Goal: Task Accomplishment & Management: Use online tool/utility

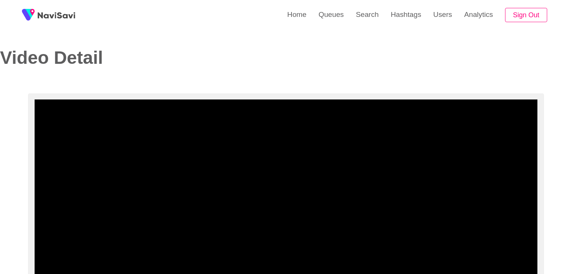
select select "**********"
select select "**"
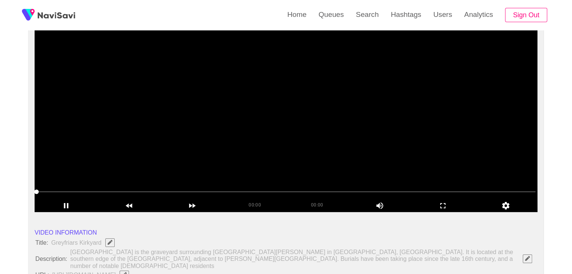
click at [92, 192] on span at bounding box center [285, 192] width 499 height 1
click at [104, 192] on span at bounding box center [285, 192] width 499 height 1
click at [157, 192] on span at bounding box center [285, 192] width 499 height 1
click at [266, 188] on span at bounding box center [285, 192] width 499 height 12
click at [292, 192] on span at bounding box center [285, 192] width 499 height 1
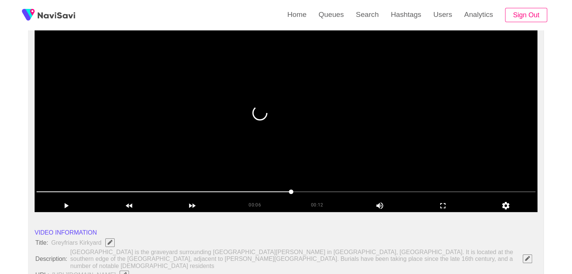
drag, startPoint x: 93, startPoint y: 189, endPoint x: 80, endPoint y: 189, distance: 13.5
click at [80, 189] on span at bounding box center [285, 192] width 499 height 12
click at [79, 190] on span at bounding box center [81, 192] width 5 height 5
drag, startPoint x: 77, startPoint y: 189, endPoint x: 33, endPoint y: 193, distance: 44.5
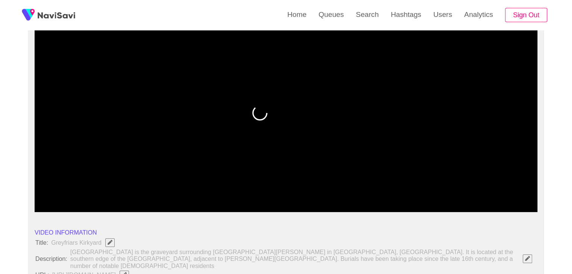
drag, startPoint x: 76, startPoint y: 188, endPoint x: 31, endPoint y: 187, distance: 44.7
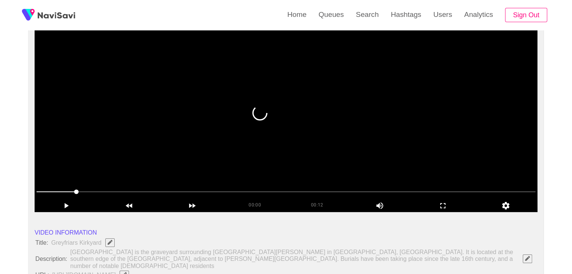
drag, startPoint x: 57, startPoint y: 193, endPoint x: 47, endPoint y: 193, distance: 10.5
click at [47, 193] on span at bounding box center [285, 192] width 499 height 12
click at [36, 193] on span at bounding box center [285, 192] width 499 height 12
drag, startPoint x: 74, startPoint y: 191, endPoint x: 172, endPoint y: 199, distance: 98.8
click at [162, 199] on div "00:00 00:12 Picture In Picture 1" at bounding box center [286, 199] width 502 height 26
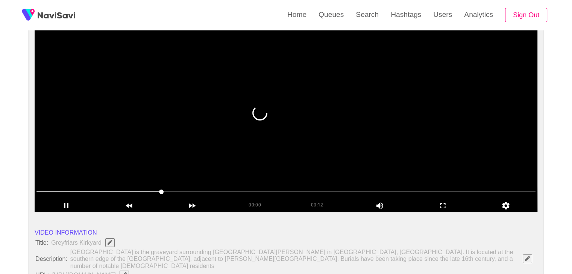
click at [220, 192] on span at bounding box center [285, 192] width 499 height 1
click at [286, 189] on span at bounding box center [285, 192] width 499 height 12
click at [327, 189] on span at bounding box center [285, 192] width 499 height 12
click at [210, 190] on span at bounding box center [285, 192] width 499 height 12
click at [181, 192] on span at bounding box center [123, 192] width 174 height 1
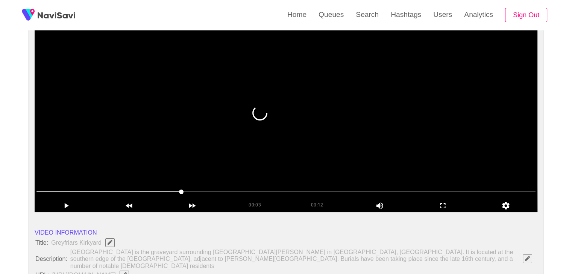
click at [153, 193] on span at bounding box center [285, 192] width 499 height 12
click at [114, 190] on span at bounding box center [285, 192] width 499 height 12
click at [195, 197] on span at bounding box center [285, 192] width 499 height 12
click at [250, 194] on span at bounding box center [285, 192] width 499 height 12
click at [284, 194] on span at bounding box center [285, 192] width 499 height 12
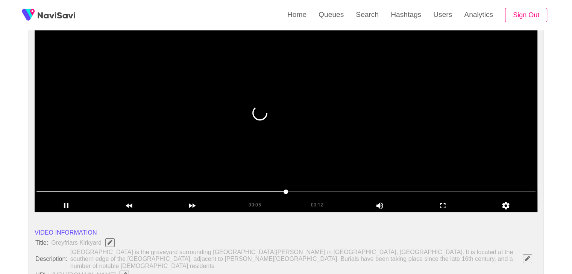
click at [314, 197] on span at bounding box center [285, 192] width 499 height 12
click at [351, 195] on span at bounding box center [285, 192] width 499 height 12
click at [377, 191] on span at bounding box center [285, 192] width 499 height 12
click at [98, 191] on span at bounding box center [285, 192] width 499 height 12
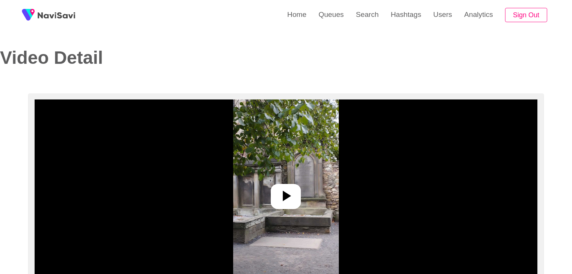
select select "**********"
select select "**"
click at [274, 194] on div at bounding box center [286, 196] width 30 height 25
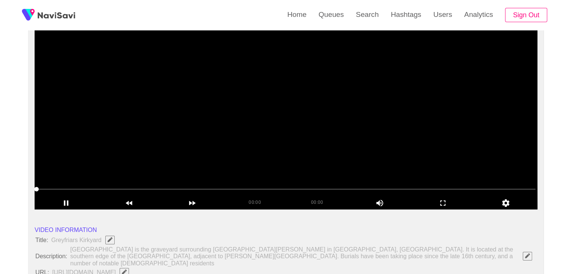
scroll to position [75, 0]
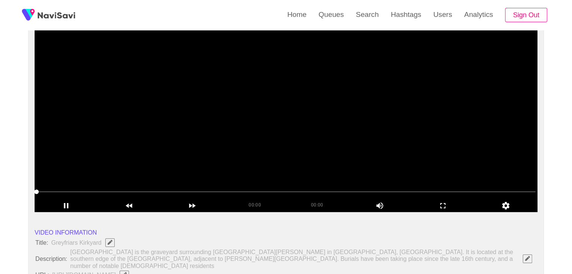
drag, startPoint x: 46, startPoint y: 190, endPoint x: 70, endPoint y: 193, distance: 23.9
click at [70, 193] on span at bounding box center [285, 192] width 499 height 12
drag, startPoint x: 38, startPoint y: 192, endPoint x: 68, endPoint y: 192, distance: 30.1
click at [68, 192] on span at bounding box center [285, 192] width 499 height 12
click at [54, 190] on span at bounding box center [285, 192] width 499 height 12
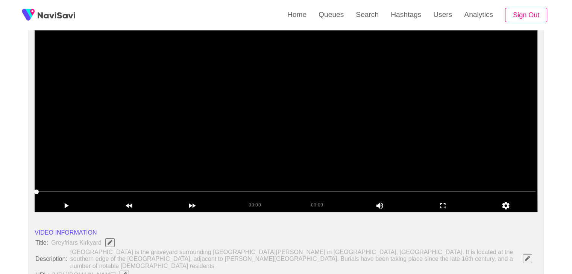
click at [65, 190] on span at bounding box center [285, 192] width 499 height 12
click at [54, 191] on span at bounding box center [285, 192] width 499 height 12
click at [42, 190] on span at bounding box center [285, 192] width 499 height 12
click at [126, 191] on span at bounding box center [285, 192] width 499 height 12
click at [156, 192] on span at bounding box center [285, 192] width 499 height 1
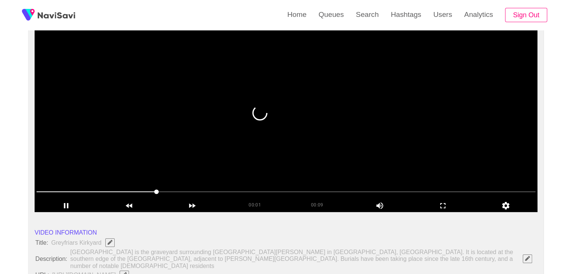
click at [205, 194] on span at bounding box center [285, 192] width 499 height 12
click at [250, 193] on span at bounding box center [285, 192] width 499 height 12
click at [322, 192] on span at bounding box center [285, 192] width 499 height 12
click at [369, 192] on span at bounding box center [285, 192] width 499 height 1
click at [38, 190] on span at bounding box center [285, 192] width 499 height 12
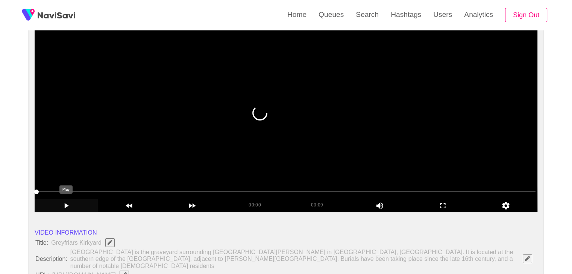
click at [73, 208] on icon "add" at bounding box center [66, 205] width 62 height 9
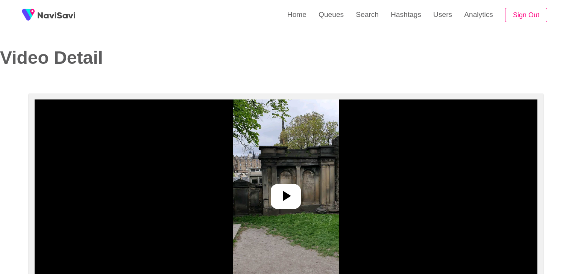
select select "**********"
select select "**"
click at [290, 192] on icon at bounding box center [286, 196] width 18 height 18
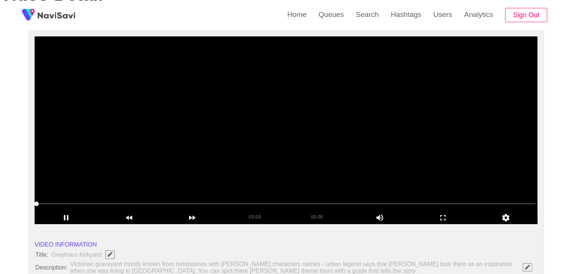
scroll to position [75, 0]
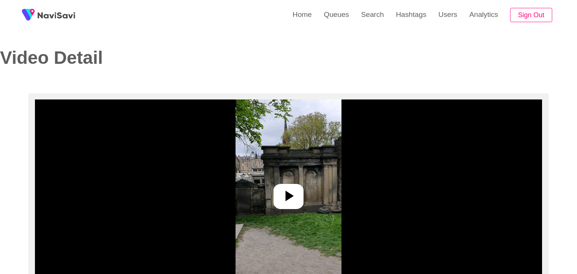
select select "**"
select select "**********"
click at [289, 195] on icon at bounding box center [287, 196] width 8 height 11
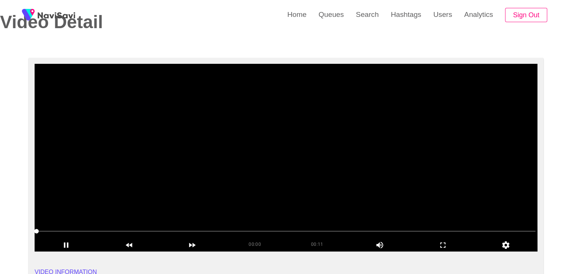
scroll to position [38, 0]
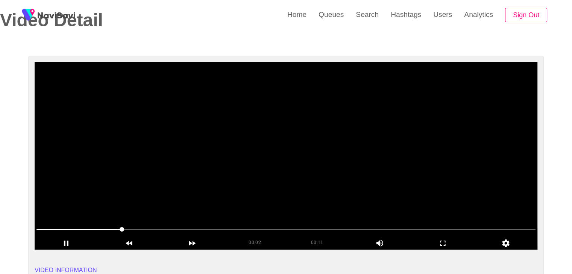
click at [188, 124] on video at bounding box center [286, 156] width 502 height 188
click at [173, 175] on video at bounding box center [286, 156] width 502 height 188
click at [442, 238] on div "add" at bounding box center [442, 243] width 63 height 13
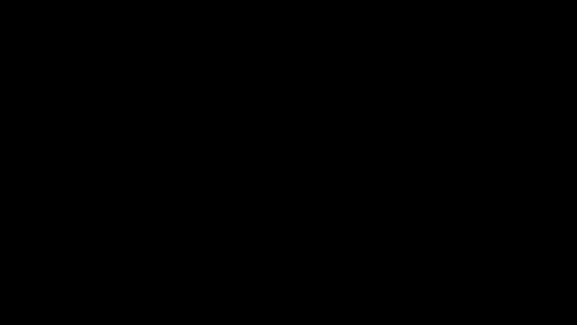
drag, startPoint x: 54, startPoint y: 299, endPoint x: 0, endPoint y: 308, distance: 54.8
click at [0, 274] on div at bounding box center [288, 304] width 579 height 20
drag, startPoint x: 4, startPoint y: 302, endPoint x: 0, endPoint y: 305, distance: 5.3
click at [5, 274] on span at bounding box center [7, 303] width 5 height 5
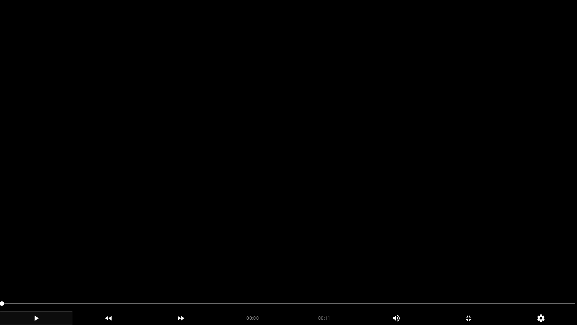
click at [41, 274] on icon "add" at bounding box center [36, 317] width 72 height 9
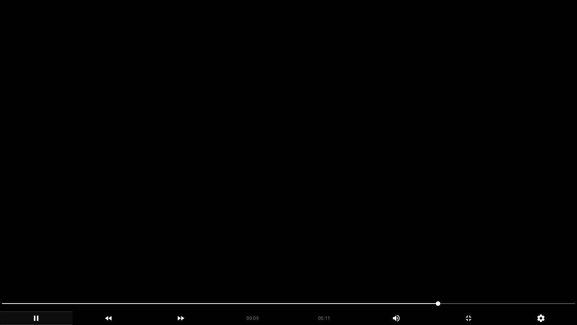
click at [41, 274] on icon "add" at bounding box center [36, 317] width 72 height 9
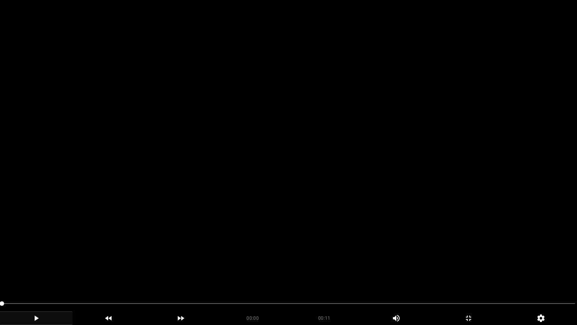
click at [42, 274] on div "add" at bounding box center [36, 318] width 73 height 14
click at [31, 274] on icon "add" at bounding box center [36, 317] width 72 height 9
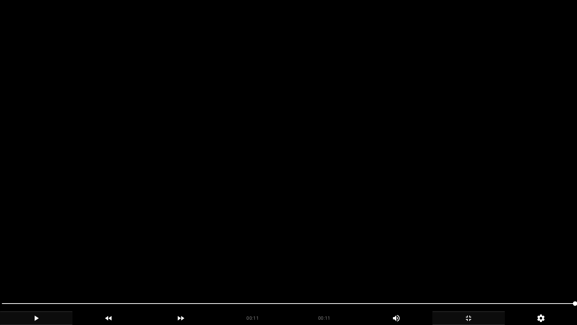
click at [470, 274] on icon "add" at bounding box center [469, 317] width 72 height 9
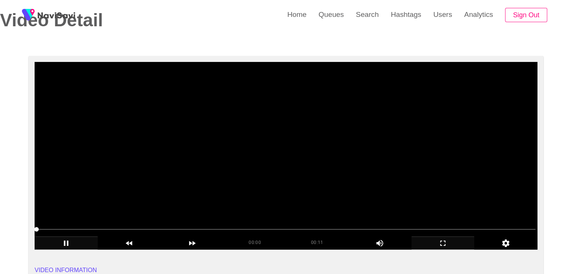
click at [256, 171] on video at bounding box center [286, 156] width 502 height 188
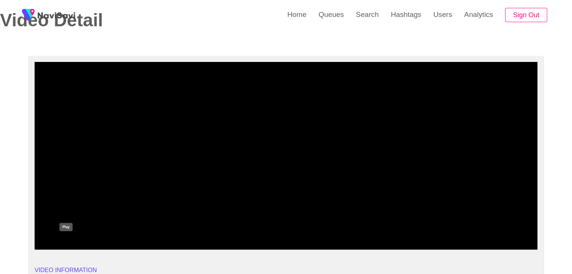
click at [64, 245] on icon "add" at bounding box center [66, 243] width 62 height 9
click at [111, 228] on span at bounding box center [285, 230] width 499 height 12
click at [68, 241] on icon "add" at bounding box center [66, 243] width 62 height 9
click at [68, 244] on icon "add" at bounding box center [66, 243] width 5 height 5
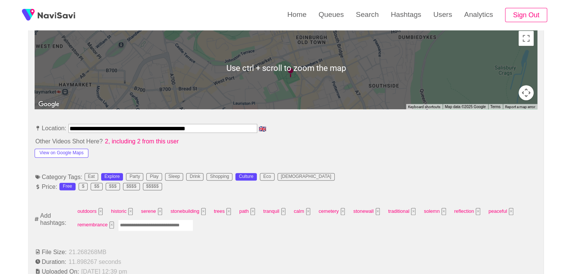
scroll to position [376, 0]
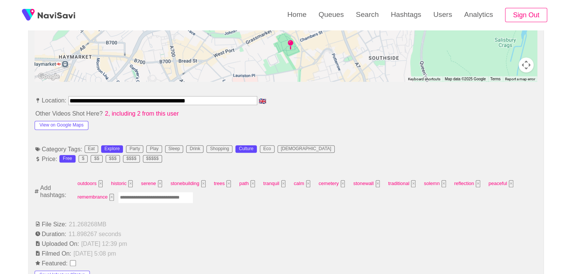
click at [137, 196] on input "Enter tag here and press return" at bounding box center [155, 198] width 75 height 12
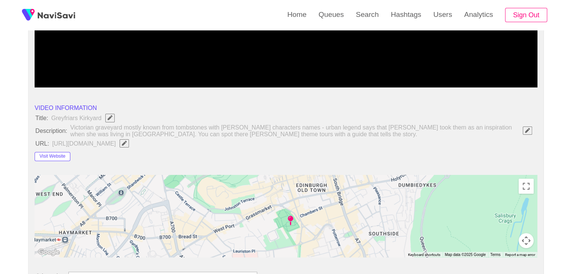
scroll to position [113, 0]
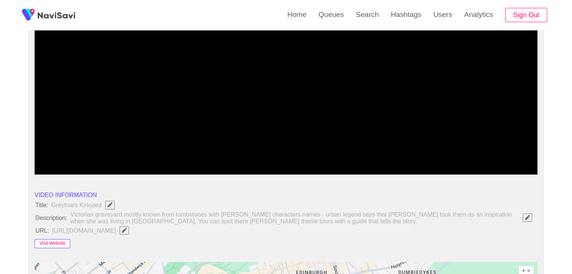
click at [61, 246] on button "Visit Website" at bounding box center [53, 243] width 36 height 9
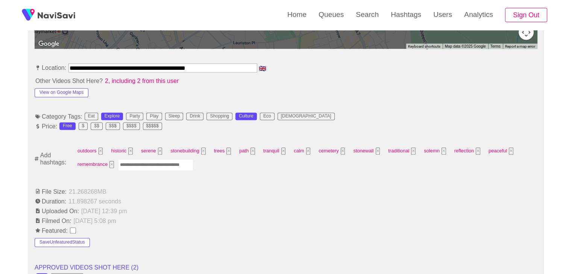
scroll to position [413, 0]
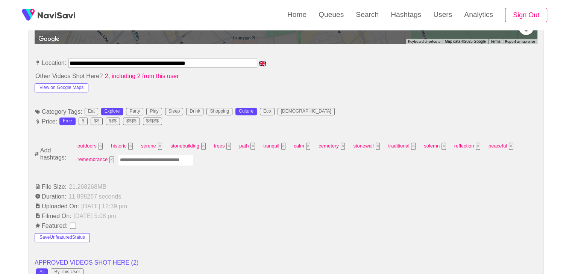
click at [145, 157] on input "Enter tag here and press return" at bounding box center [155, 160] width 75 height 12
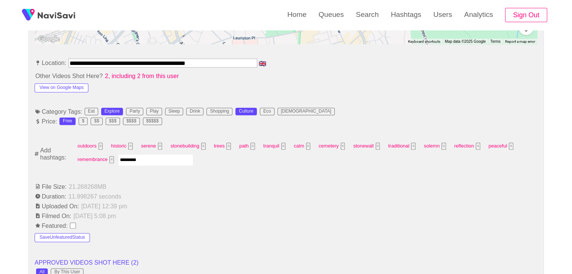
click at [153, 157] on input "*********" at bounding box center [155, 160] width 75 height 12
type input "*********"
click at [153, 155] on input "*********" at bounding box center [155, 160] width 75 height 12
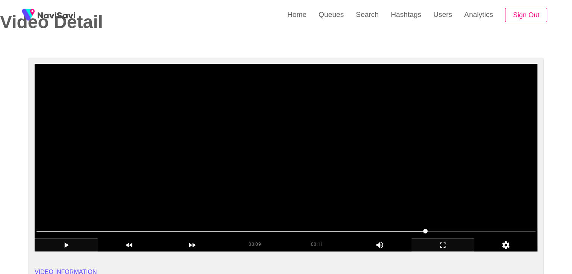
scroll to position [38, 0]
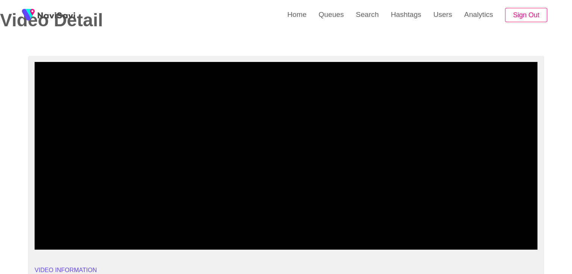
drag, startPoint x: 282, startPoint y: 229, endPoint x: 141, endPoint y: 225, distance: 141.7
click at [110, 224] on div at bounding box center [285, 230] width 505 height 19
click at [51, 227] on span at bounding box center [285, 230] width 499 height 12
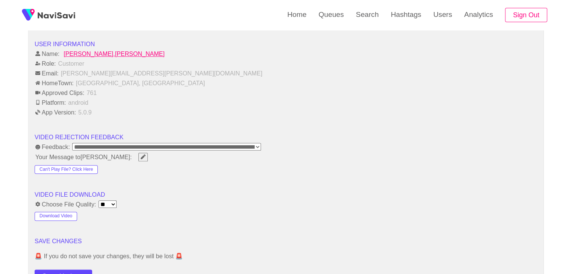
scroll to position [902, 0]
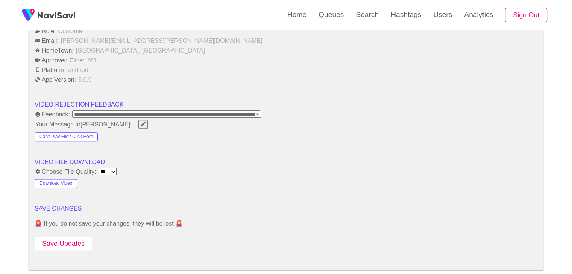
click at [73, 241] on button "Save Updates" at bounding box center [63, 244] width 57 height 14
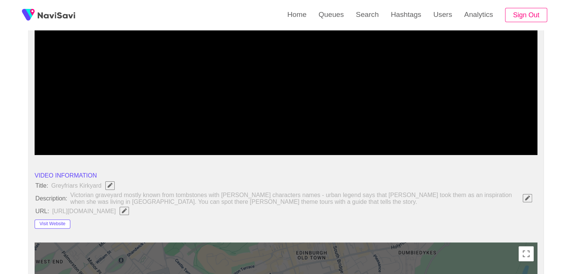
scroll to position [75, 0]
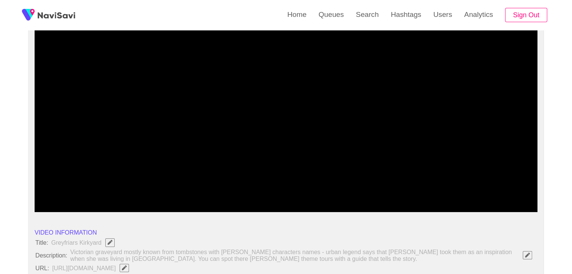
click at [265, 189] on span at bounding box center [285, 192] width 499 height 12
click at [253, 191] on span at bounding box center [285, 192] width 499 height 12
drag, startPoint x: 224, startPoint y: 191, endPoint x: 180, endPoint y: 191, distance: 44.3
click at [272, 189] on span at bounding box center [285, 192] width 499 height 12
click at [319, 189] on span at bounding box center [285, 192] width 499 height 12
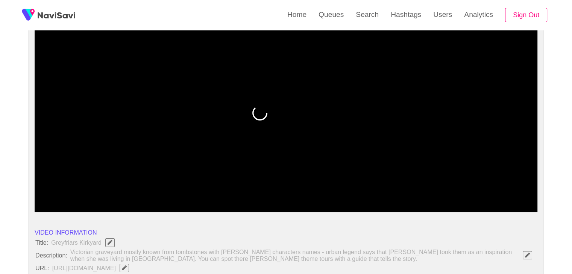
click at [387, 187] on span at bounding box center [285, 192] width 499 height 12
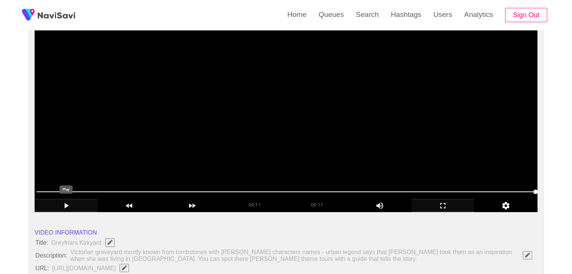
click at [66, 203] on icon "add" at bounding box center [66, 205] width 62 height 9
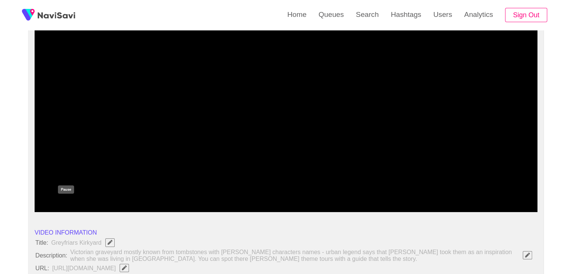
click at [61, 205] on icon "add" at bounding box center [66, 205] width 62 height 9
click at [68, 203] on icon "add" at bounding box center [66, 205] width 62 height 9
click at [70, 200] on div "add" at bounding box center [66, 205] width 63 height 13
click at [68, 202] on icon "add" at bounding box center [66, 205] width 62 height 9
click at [63, 206] on icon "add" at bounding box center [66, 205] width 62 height 9
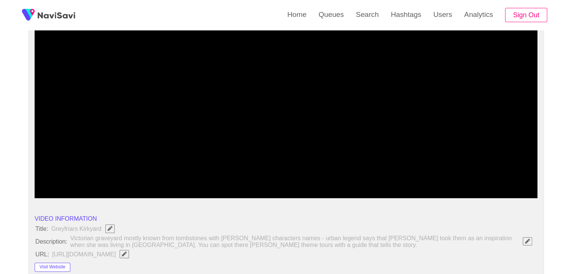
scroll to position [188, 0]
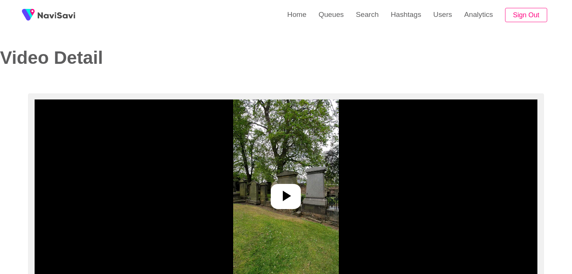
select select "**********"
select select "**"
click at [284, 191] on icon at bounding box center [286, 196] width 18 height 18
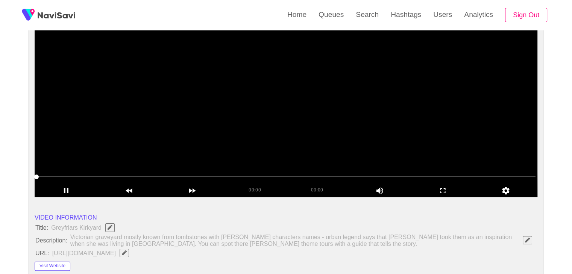
scroll to position [38, 0]
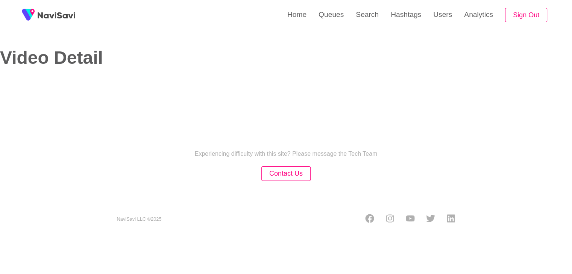
select select "**********"
select select "**"
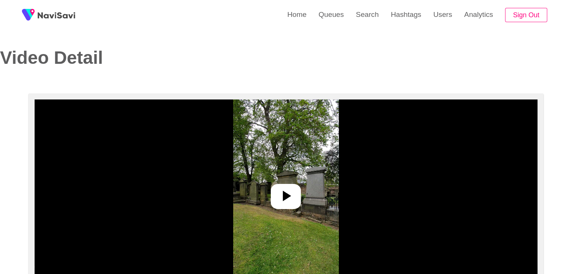
click at [278, 190] on icon at bounding box center [286, 196] width 18 height 18
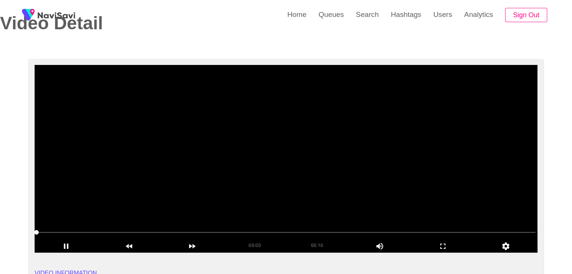
scroll to position [38, 0]
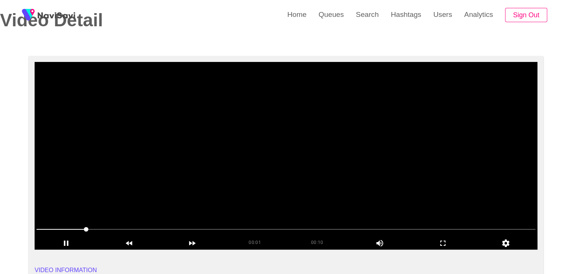
click at [220, 228] on span at bounding box center [285, 230] width 499 height 12
click at [442, 242] on icon "add" at bounding box center [442, 243] width 62 height 9
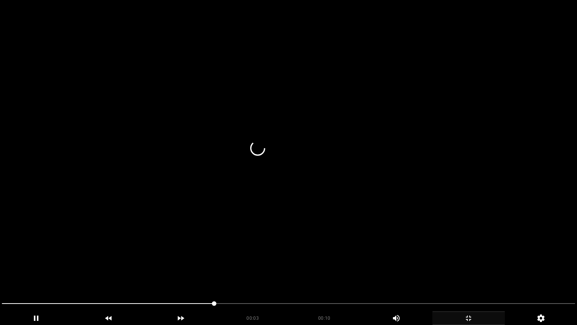
click at [283, 274] on span at bounding box center [288, 303] width 573 height 12
click at [326, 274] on span at bounding box center [288, 303] width 573 height 1
click at [256, 274] on span at bounding box center [165, 303] width 327 height 1
click at [35, 274] on icon "add" at bounding box center [37, 317] width 4 height 5
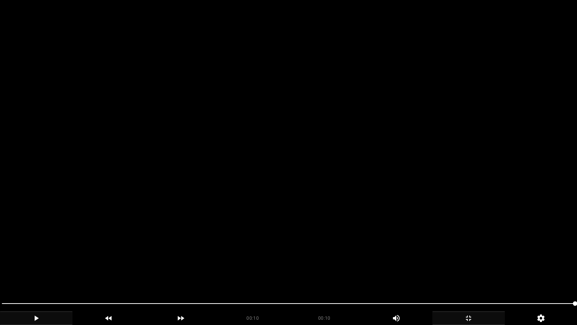
click at [467, 274] on icon "add" at bounding box center [469, 317] width 72 height 9
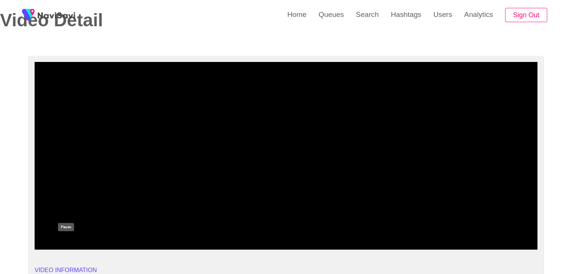
drag, startPoint x: 70, startPoint y: 243, endPoint x: 169, endPoint y: 220, distance: 101.3
click at [70, 240] on icon "add" at bounding box center [66, 243] width 62 height 9
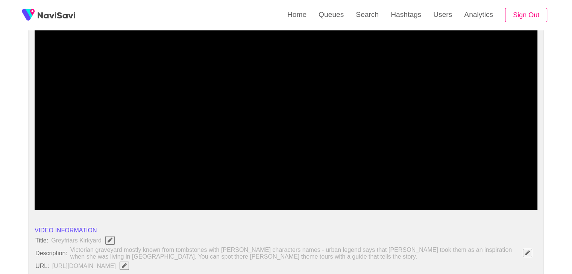
scroll to position [75, 0]
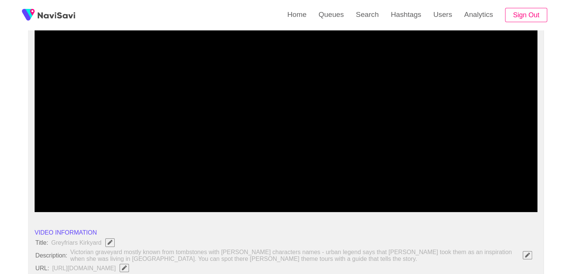
drag, startPoint x: 338, startPoint y: 190, endPoint x: 355, endPoint y: 187, distance: 16.8
click at [468, 192] on span at bounding box center [285, 192] width 499 height 12
click at [483, 191] on span at bounding box center [481, 192] width 5 height 5
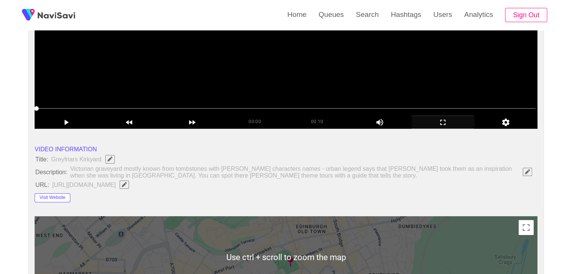
scroll to position [38, 0]
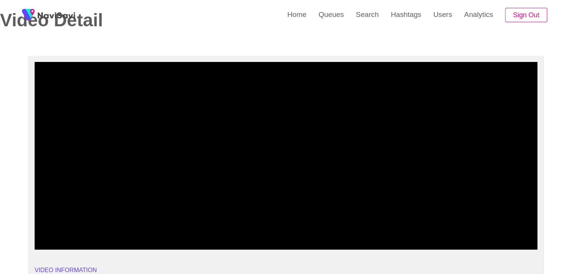
drag, startPoint x: 222, startPoint y: 228, endPoint x: 227, endPoint y: 229, distance: 4.5
click at [227, 229] on span at bounding box center [285, 230] width 499 height 12
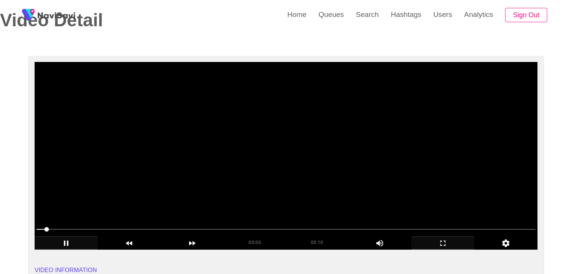
click at [66, 242] on icon "add" at bounding box center [66, 243] width 62 height 9
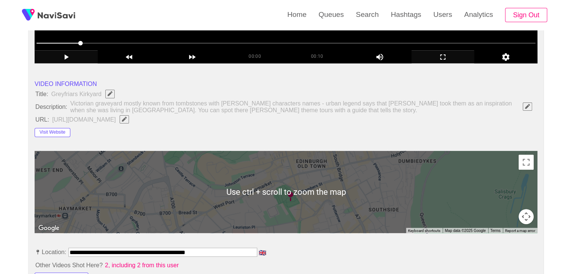
scroll to position [225, 0]
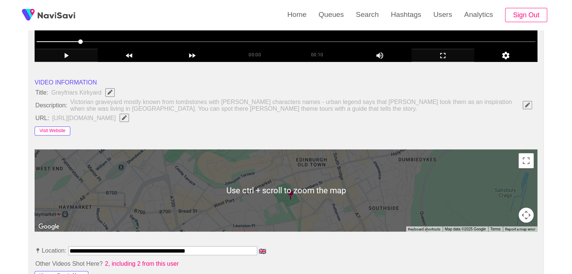
click at [53, 132] on button "Visit Website" at bounding box center [53, 131] width 36 height 9
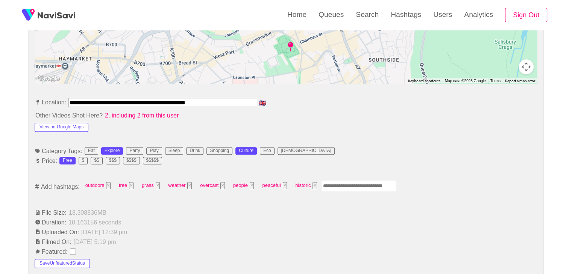
scroll to position [376, 0]
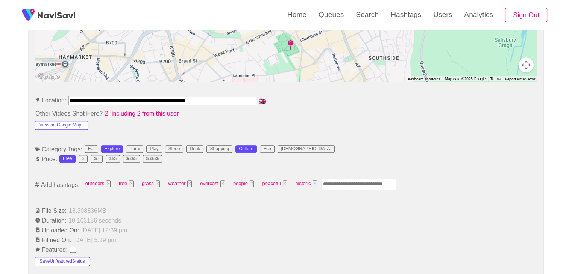
click at [355, 186] on input "Enter tag here and press return" at bounding box center [358, 184] width 75 height 12
type input "*********"
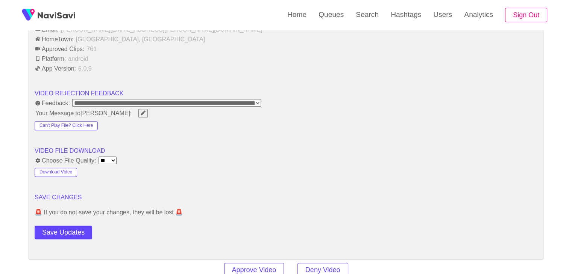
scroll to position [902, 0]
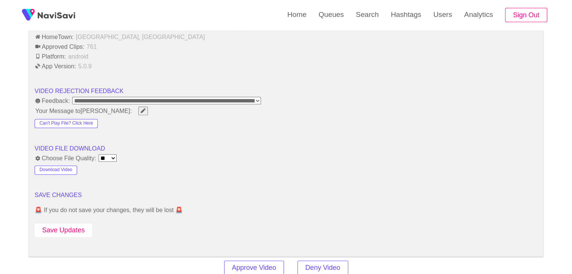
click at [72, 227] on button "Save Updates" at bounding box center [63, 231] width 57 height 14
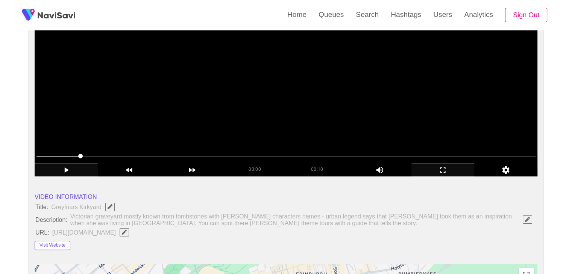
scroll to position [113, 0]
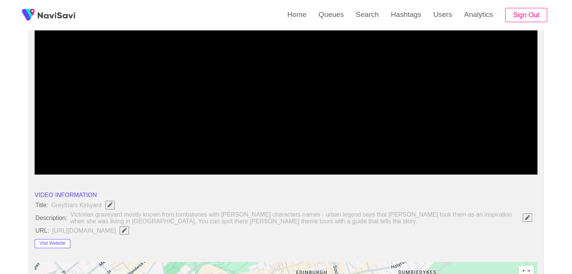
click at [215, 152] on span at bounding box center [285, 154] width 499 height 12
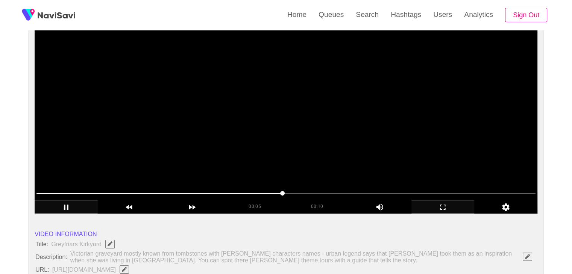
scroll to position [75, 0]
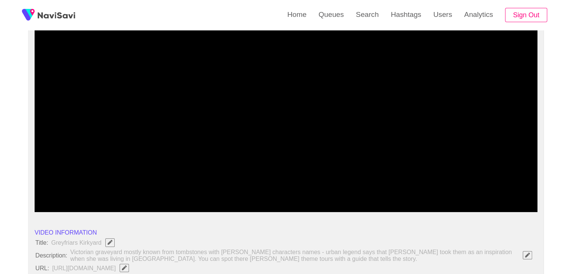
click at [350, 190] on span at bounding box center [285, 192] width 499 height 12
click at [401, 189] on span at bounding box center [285, 192] width 499 height 12
click at [431, 192] on span at bounding box center [285, 192] width 499 height 1
click at [466, 187] on span at bounding box center [285, 192] width 499 height 12
click at [159, 192] on span at bounding box center [250, 192] width 429 height 1
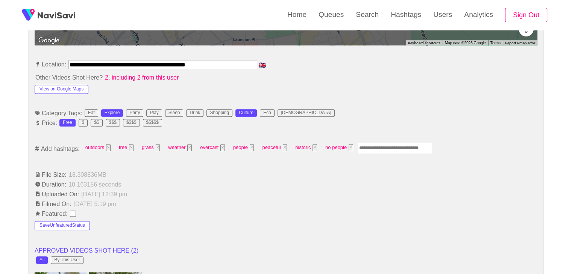
scroll to position [413, 0]
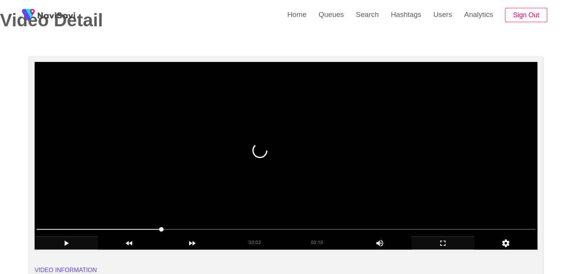
click at [287, 178] on video at bounding box center [286, 156] width 502 height 188
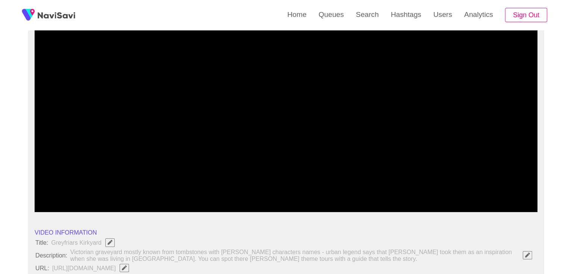
click at [67, 202] on icon "add" at bounding box center [66, 205] width 62 height 9
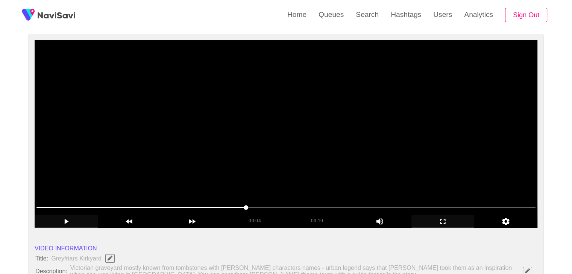
scroll to position [38, 0]
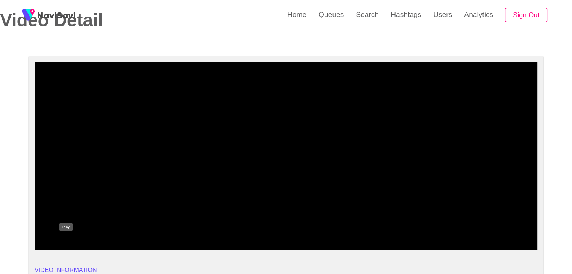
click at [58, 238] on div "add" at bounding box center [66, 243] width 63 height 13
click at [67, 244] on icon "add" at bounding box center [67, 243] width 4 height 5
click at [144, 231] on span at bounding box center [285, 230] width 499 height 12
click at [429, 228] on span at bounding box center [285, 230] width 499 height 12
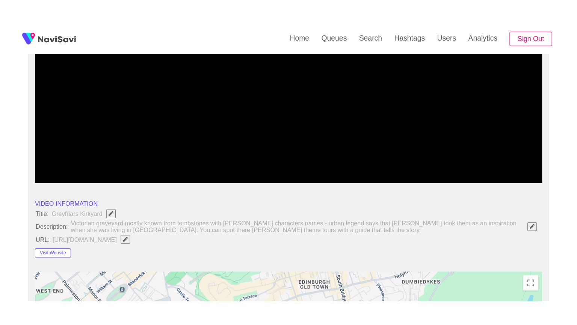
scroll to position [113, 0]
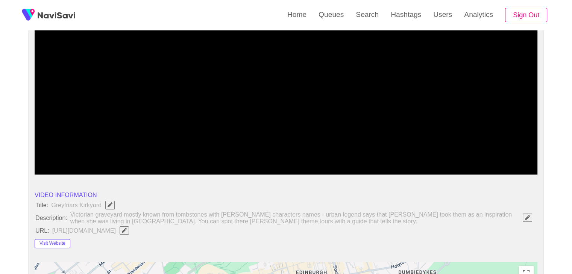
click at [65, 166] on icon "add" at bounding box center [66, 168] width 62 height 9
click at [442, 171] on icon "add" at bounding box center [442, 168] width 62 height 9
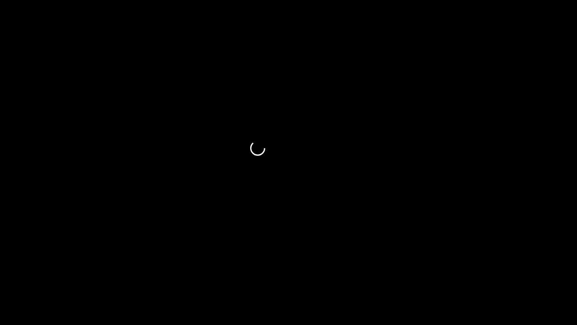
click at [89, 274] on span at bounding box center [288, 303] width 573 height 12
click at [31, 274] on icon "add" at bounding box center [36, 317] width 72 height 9
click at [35, 274] on icon "add" at bounding box center [36, 317] width 72 height 9
click at [409, 274] on icon "add" at bounding box center [412, 317] width 42 height 9
click at [413, 274] on icon "add" at bounding box center [411, 318] width 7 height 7
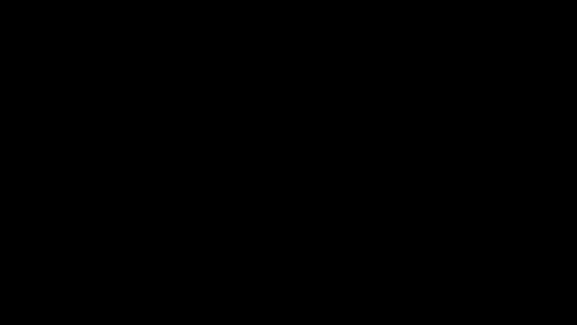
click at [413, 274] on icon "add" at bounding box center [411, 318] width 7 height 7
drag, startPoint x: 148, startPoint y: 303, endPoint x: 0, endPoint y: 314, distance: 148.1
click at [471, 274] on icon "add" at bounding box center [468, 317] width 5 height 5
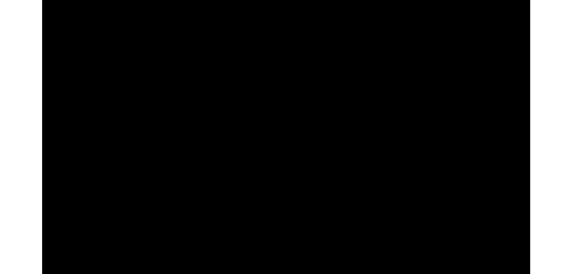
scroll to position [299, 0]
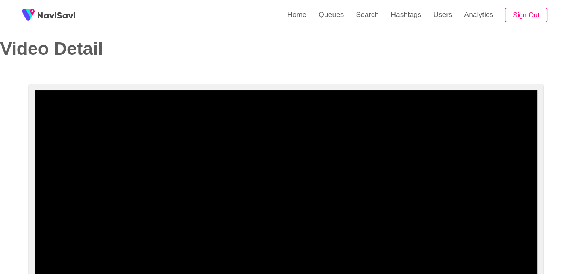
scroll to position [0, 0]
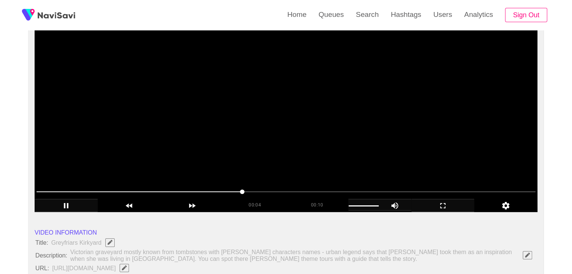
drag, startPoint x: 65, startPoint y: 204, endPoint x: 68, endPoint y: 199, distance: 6.3
click at [65, 204] on icon "add" at bounding box center [66, 205] width 5 height 5
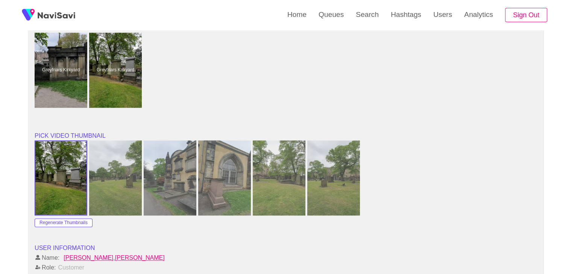
scroll to position [488, 0]
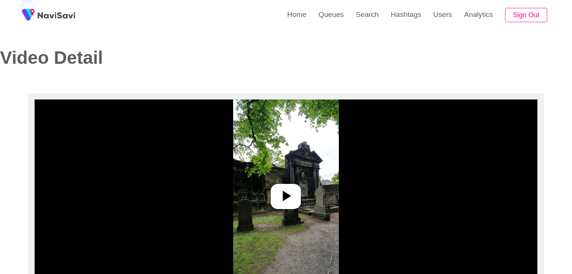
select select "**********"
select select "****"
click at [284, 190] on icon at bounding box center [286, 196] width 18 height 18
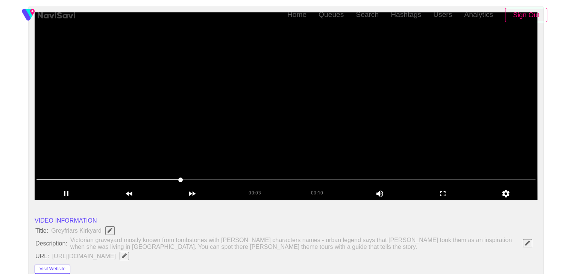
scroll to position [113, 0]
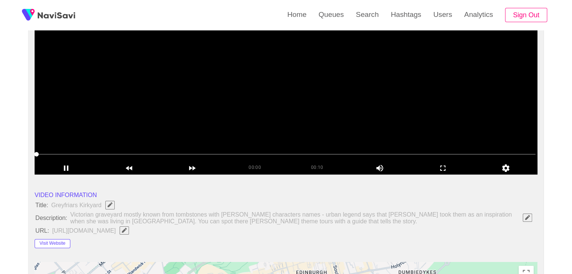
drag, startPoint x: 149, startPoint y: 152, endPoint x: 4, endPoint y: 151, distance: 145.0
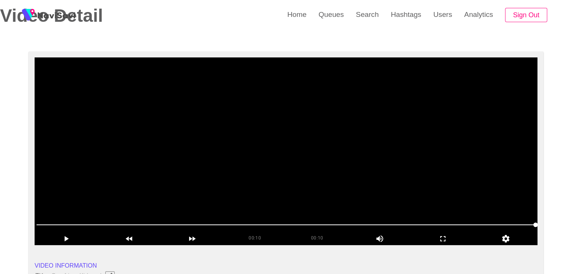
scroll to position [38, 0]
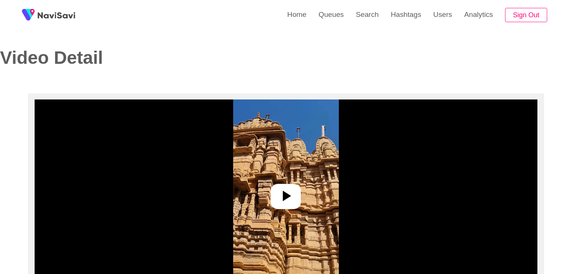
select select "**********"
select select "**"
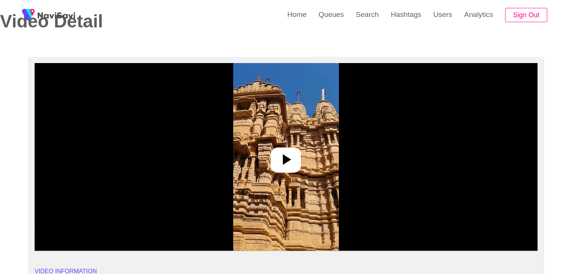
scroll to position [38, 0]
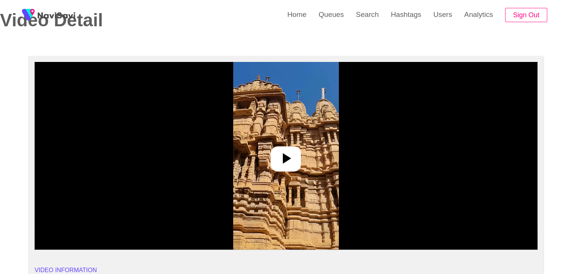
click at [286, 157] on icon at bounding box center [287, 158] width 8 height 11
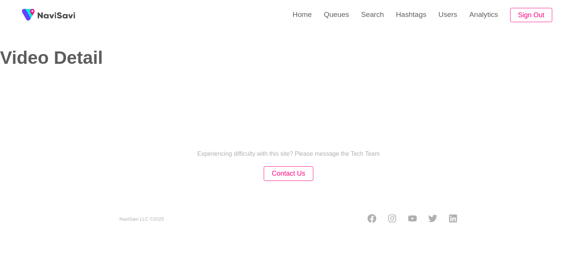
select select "**********"
select select "**"
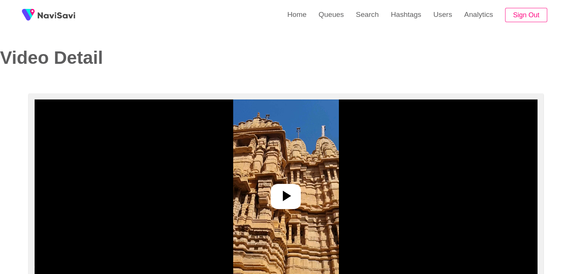
click at [286, 194] on icon at bounding box center [287, 196] width 8 height 11
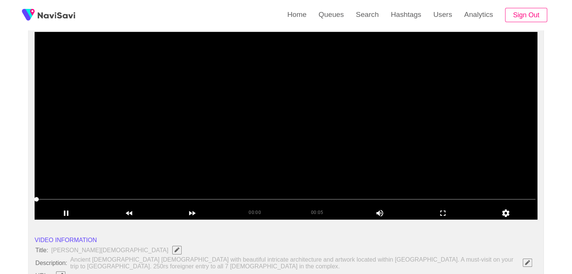
scroll to position [75, 0]
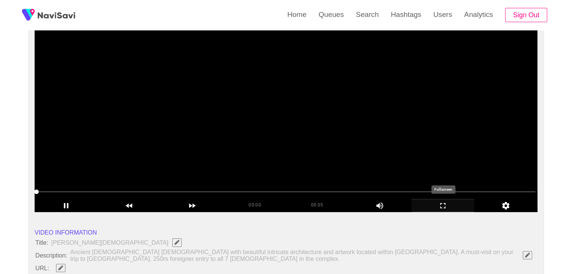
click at [447, 206] on icon "add" at bounding box center [442, 205] width 62 height 9
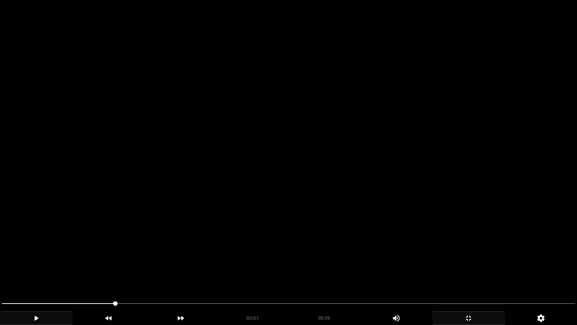
click at [38, 274] on icon "add" at bounding box center [36, 317] width 72 height 9
click at [49, 274] on icon "add" at bounding box center [36, 317] width 72 height 9
click at [39, 274] on div "add" at bounding box center [36, 318] width 73 height 14
click at [14, 274] on span at bounding box center [288, 303] width 573 height 12
click at [141, 274] on span at bounding box center [288, 303] width 573 height 12
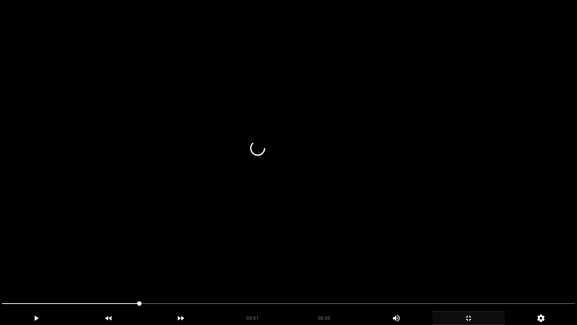
click at [181, 274] on span at bounding box center [288, 303] width 573 height 12
click at [306, 274] on span at bounding box center [288, 303] width 573 height 12
drag, startPoint x: 27, startPoint y: 301, endPoint x: 22, endPoint y: 301, distance: 4.9
click at [22, 274] on span at bounding box center [288, 303] width 573 height 12
click at [387, 274] on span at bounding box center [288, 303] width 573 height 12
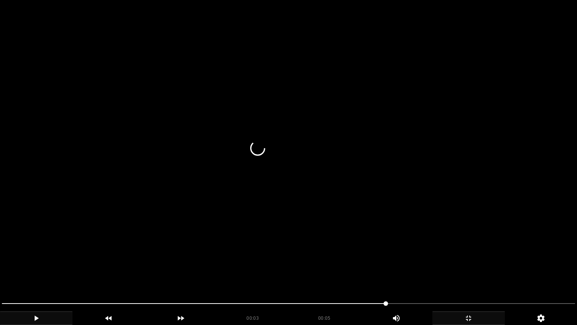
click at [39, 274] on icon "add" at bounding box center [36, 317] width 72 height 9
click at [51, 274] on div "add" at bounding box center [36, 318] width 73 height 14
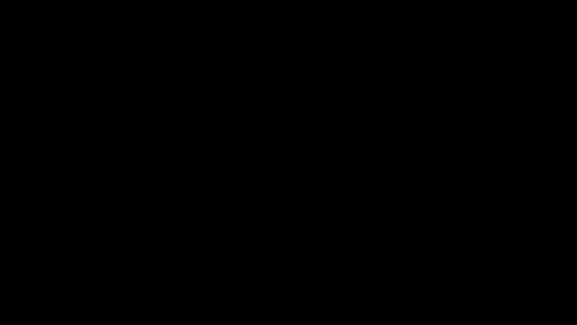
click at [53, 274] on div at bounding box center [288, 304] width 579 height 20
click at [473, 274] on icon "add" at bounding box center [469, 317] width 72 height 9
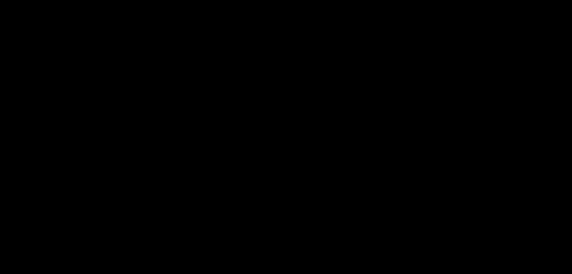
scroll to position [338, 0]
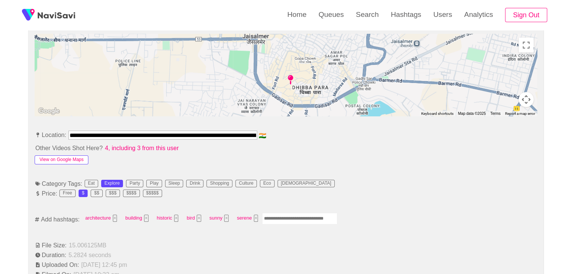
click at [72, 159] on button "View on Google Maps" at bounding box center [62, 160] width 54 height 9
drag, startPoint x: 69, startPoint y: 133, endPoint x: 334, endPoint y: 130, distance: 264.6
click at [334, 131] on li "**********" at bounding box center [286, 137] width 502 height 12
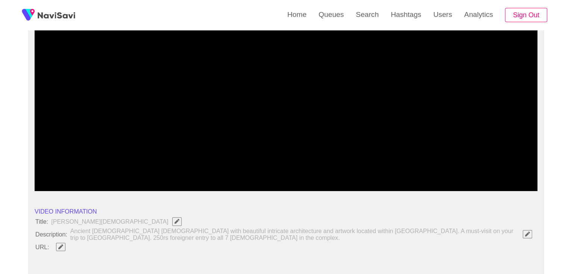
scroll to position [150, 0]
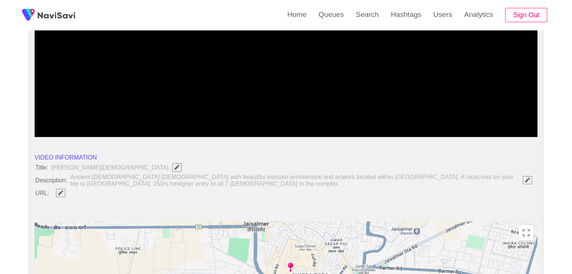
click at [59, 194] on icon "Edit Field" at bounding box center [60, 193] width 5 height 5
click at [94, 192] on input "field" at bounding box center [223, 192] width 343 height 9
type input "**********"
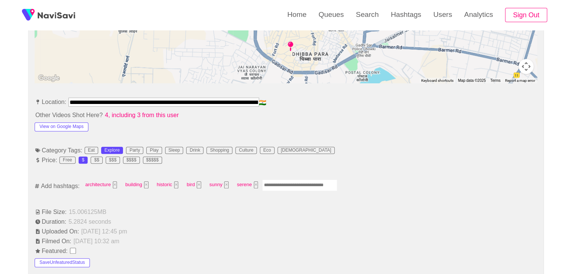
scroll to position [376, 0]
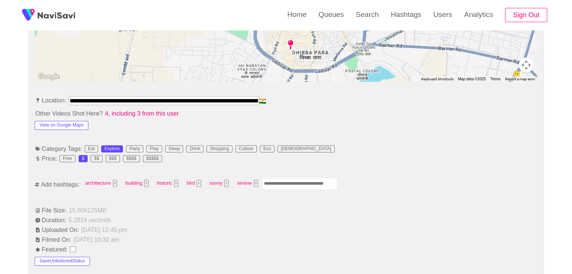
click at [283, 181] on input "Enter tag here and press return" at bounding box center [299, 184] width 75 height 12
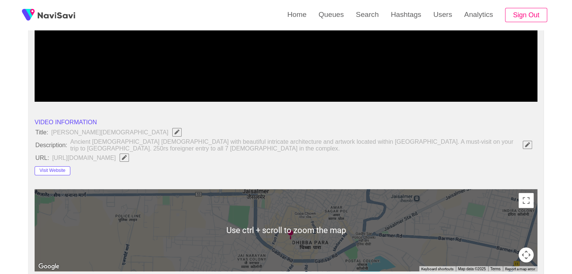
scroll to position [113, 0]
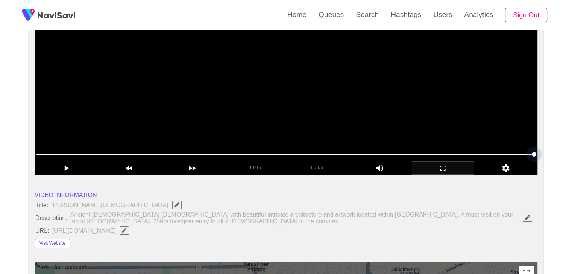
click at [125, 154] on span at bounding box center [284, 154] width 497 height 1
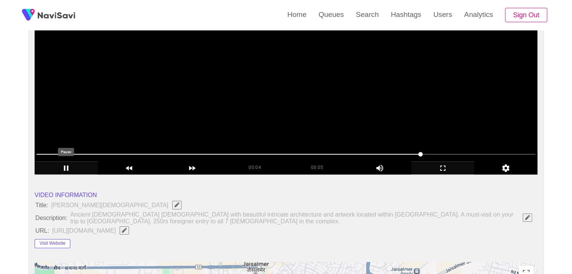
click at [63, 166] on icon "add" at bounding box center [66, 168] width 62 height 9
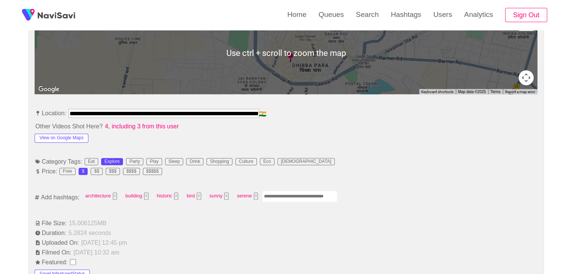
scroll to position [376, 0]
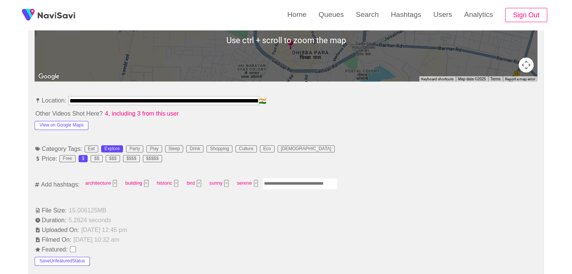
click at [269, 183] on input "Enter tag here and press return" at bounding box center [299, 184] width 75 height 12
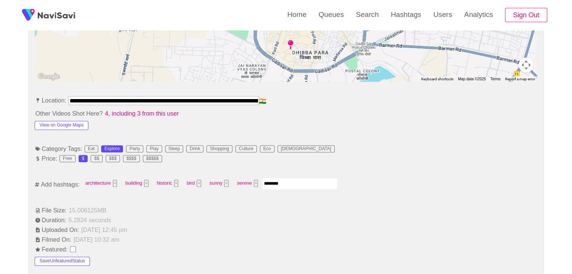
type input "*********"
click at [313, 183] on input "Enter tag here and press return" at bounding box center [335, 184] width 75 height 12
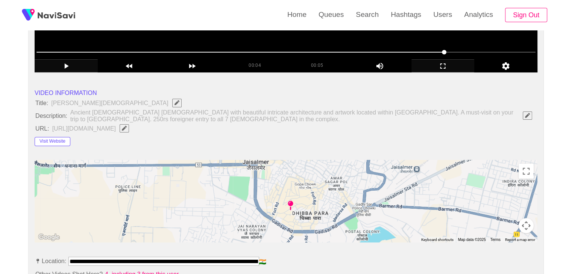
scroll to position [338, 0]
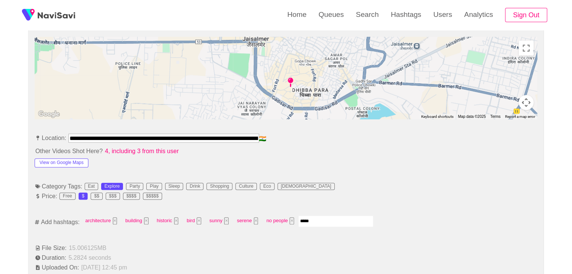
type input "******"
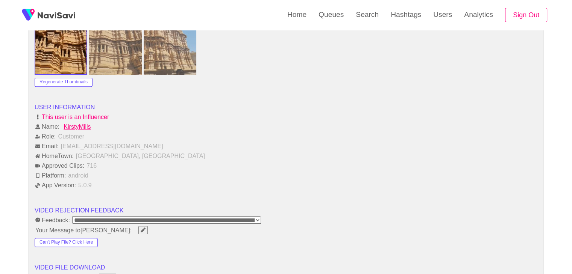
scroll to position [902, 0]
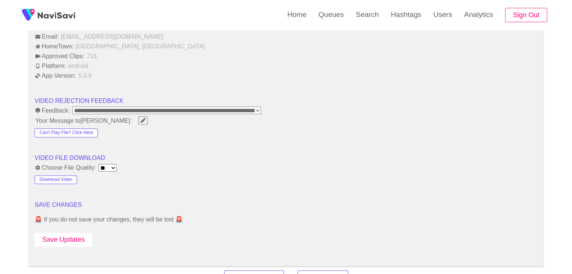
click at [74, 239] on button "Save Updates" at bounding box center [63, 240] width 57 height 14
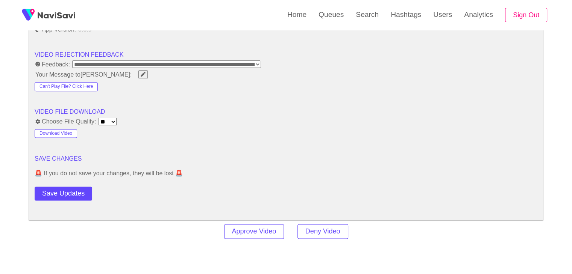
scroll to position [939, 0]
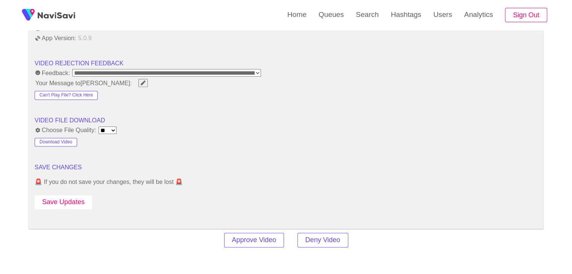
click at [52, 198] on button "Save Updates" at bounding box center [63, 202] width 57 height 14
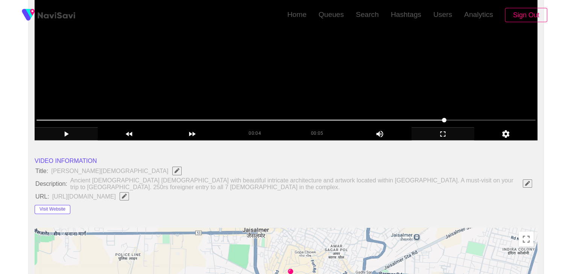
scroll to position [150, 0]
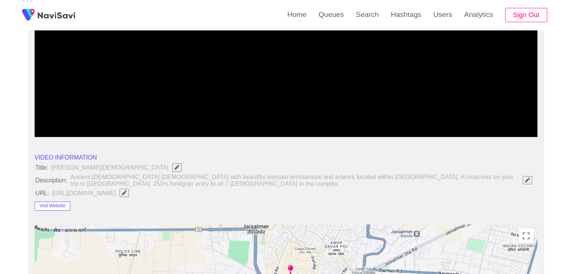
click at [127, 191] on icon "Edit Field" at bounding box center [124, 193] width 5 height 5
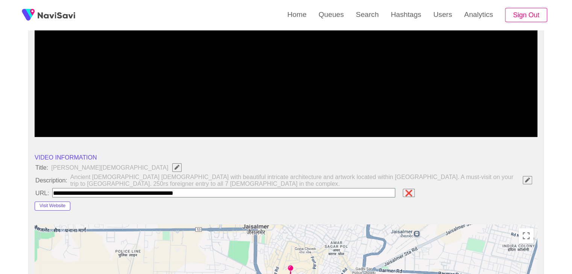
click at [217, 178] on span "Ancient Jain temple with beautiful intricate architecture and artwork located w…" at bounding box center [303, 181] width 467 height 14
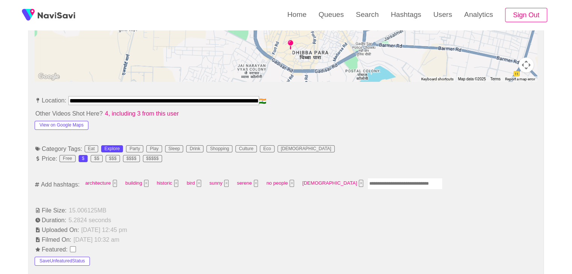
scroll to position [0, 117]
drag, startPoint x: 71, startPoint y: 98, endPoint x: 298, endPoint y: 95, distance: 227.7
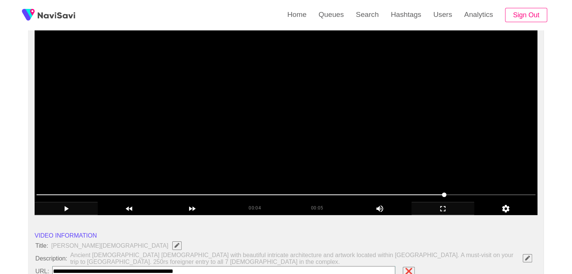
scroll to position [75, 0]
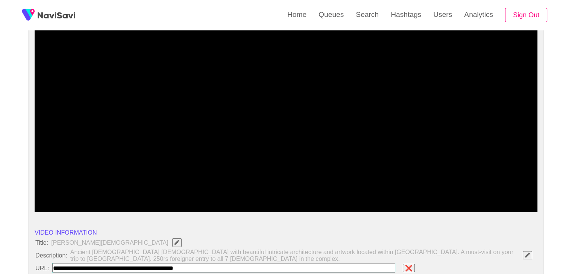
click at [230, 193] on span at bounding box center [285, 192] width 499 height 12
click at [275, 189] on span at bounding box center [285, 192] width 499 height 12
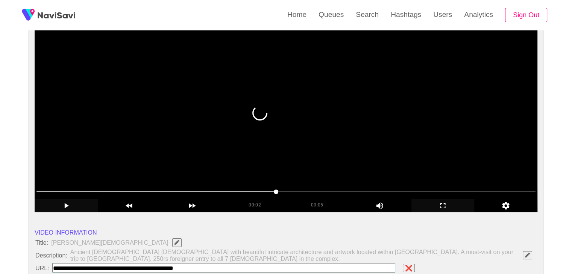
click at [290, 121] on video at bounding box center [286, 118] width 502 height 188
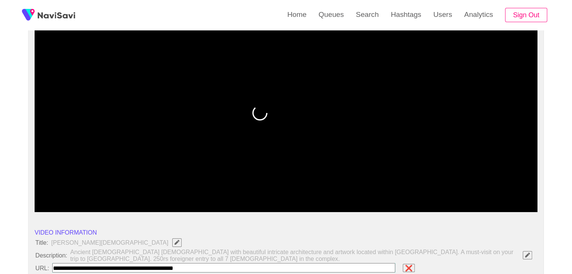
click at [66, 202] on icon "add" at bounding box center [66, 205] width 62 height 9
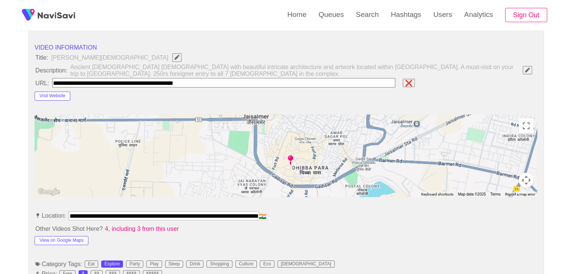
scroll to position [263, 0]
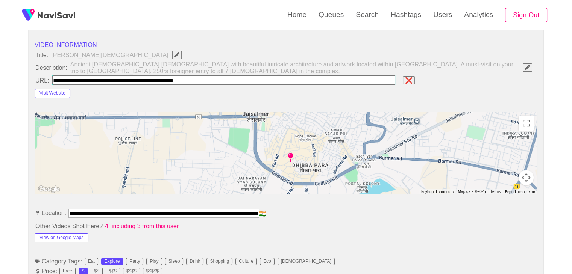
click at [456, 83] on li "URL: ❌" at bounding box center [286, 81] width 502 height 10
click at [211, 82] on input "field" at bounding box center [223, 80] width 343 height 9
click at [211, 81] on input "field" at bounding box center [223, 80] width 343 height 9
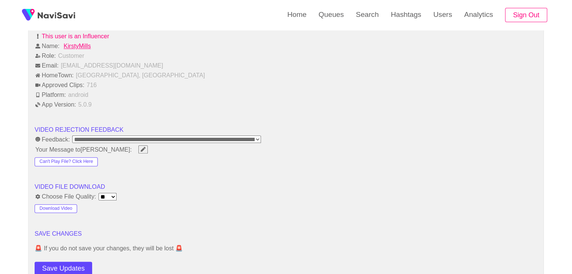
scroll to position [902, 0]
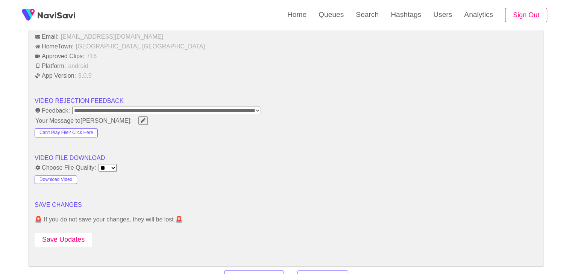
click at [64, 238] on button "Save Updates" at bounding box center [63, 240] width 57 height 14
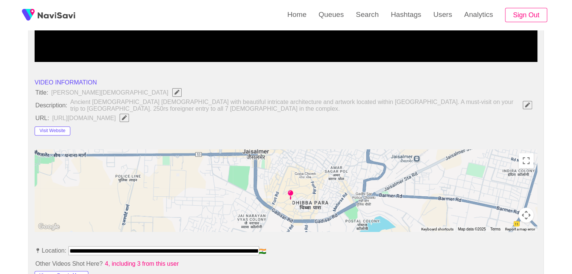
scroll to position [75, 0]
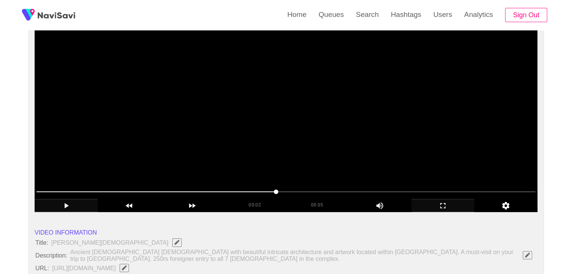
click at [267, 131] on video at bounding box center [286, 118] width 502 height 188
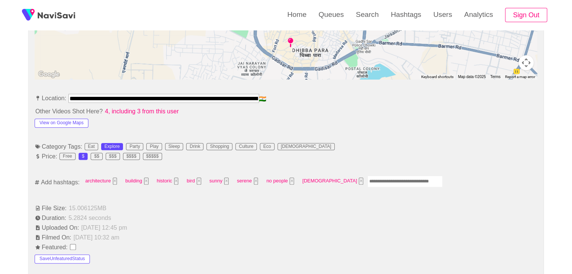
scroll to position [413, 0]
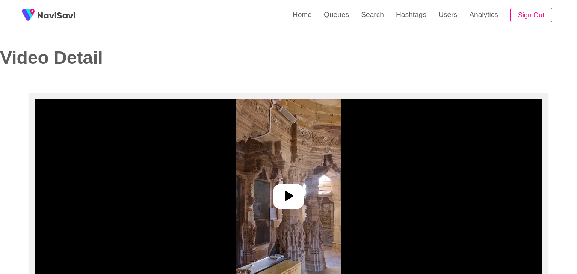
select select "**********"
select select "**"
click at [288, 193] on icon at bounding box center [286, 196] width 18 height 18
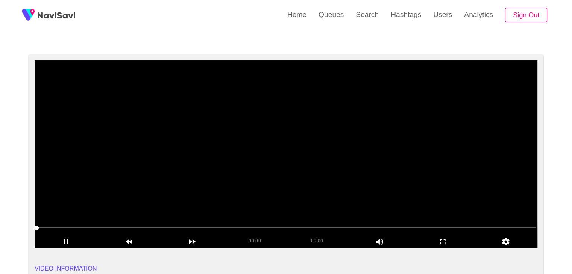
scroll to position [38, 0]
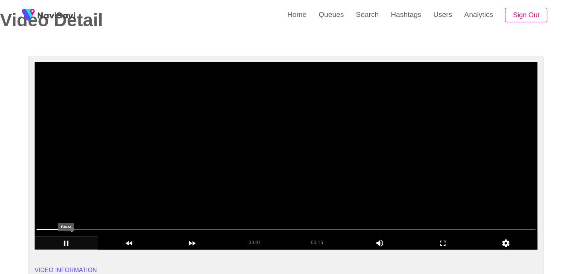
click at [63, 244] on icon "add" at bounding box center [66, 243] width 62 height 9
click at [66, 241] on icon "add" at bounding box center [66, 243] width 62 height 9
click at [446, 243] on icon "add" at bounding box center [442, 243] width 62 height 9
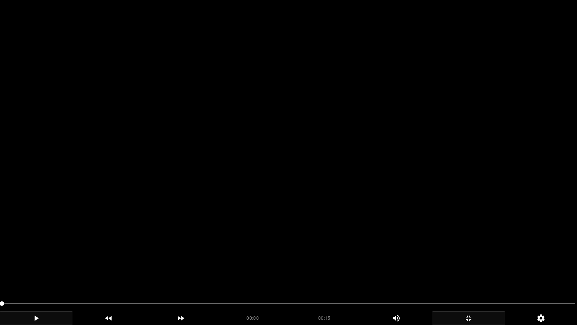
drag, startPoint x: 33, startPoint y: 305, endPoint x: 0, endPoint y: 304, distance: 33.1
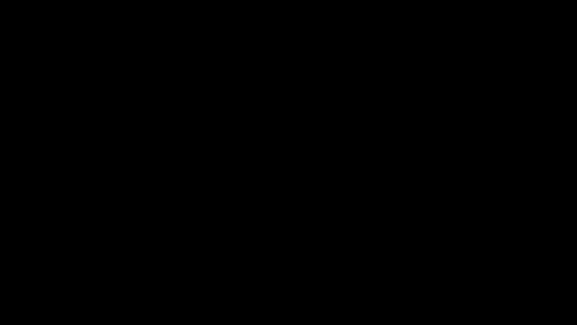
click at [42, 274] on icon "add" at bounding box center [36, 317] width 72 height 9
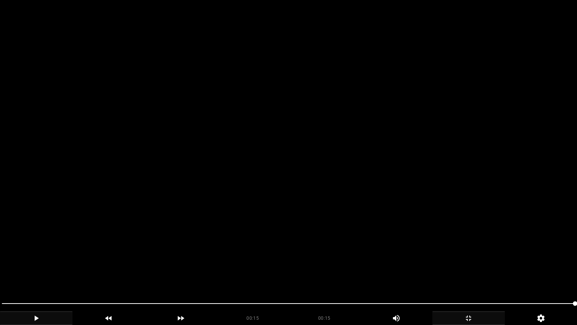
drag, startPoint x: 449, startPoint y: 302, endPoint x: 443, endPoint y: 302, distance: 5.6
click at [443, 274] on span at bounding box center [288, 303] width 573 height 12
click at [475, 274] on icon "add" at bounding box center [469, 317] width 72 height 9
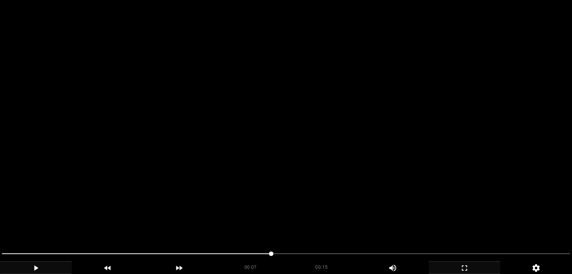
scroll to position [113, 0]
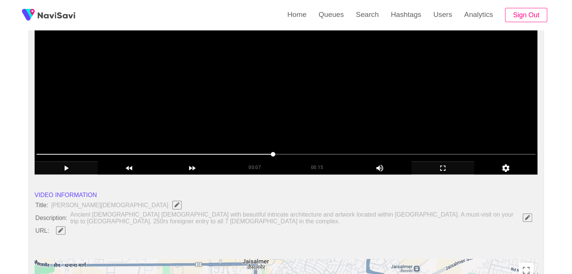
click at [58, 231] on icon "Edit Field" at bounding box center [60, 230] width 5 height 5
click at [80, 229] on input "field" at bounding box center [223, 230] width 343 height 9
type input "**********"
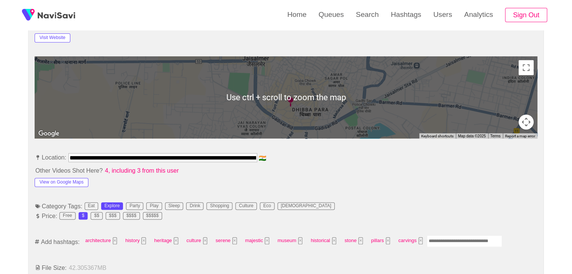
scroll to position [338, 0]
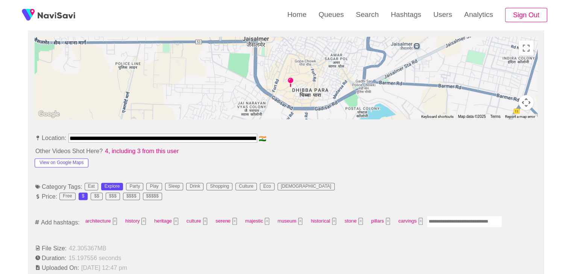
click at [436, 220] on input "Enter tag here and press return" at bounding box center [463, 222] width 75 height 12
type input "******"
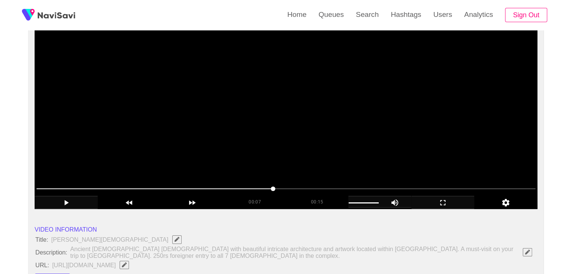
scroll to position [75, 0]
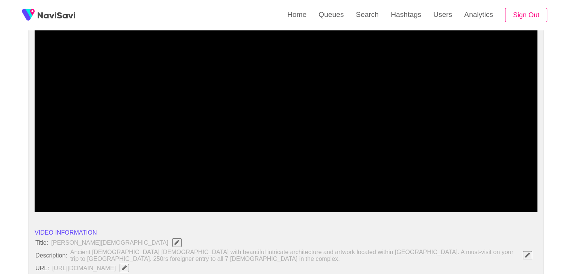
click at [299, 190] on span at bounding box center [285, 192] width 499 height 12
click at [59, 203] on icon "add" at bounding box center [66, 205] width 62 height 9
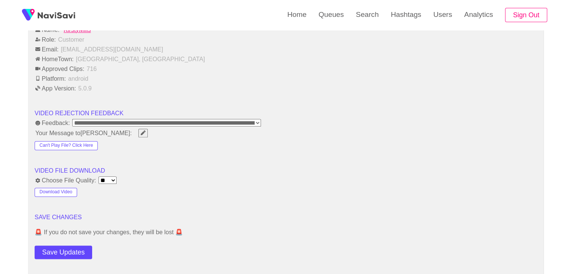
scroll to position [902, 0]
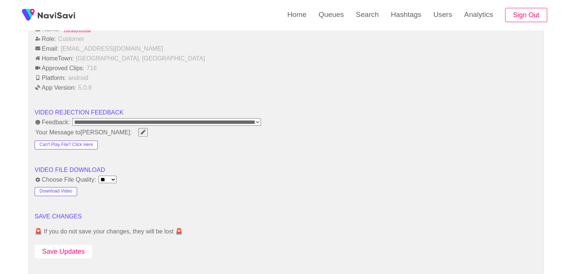
click at [65, 245] on button "Save Updates" at bounding box center [63, 252] width 57 height 14
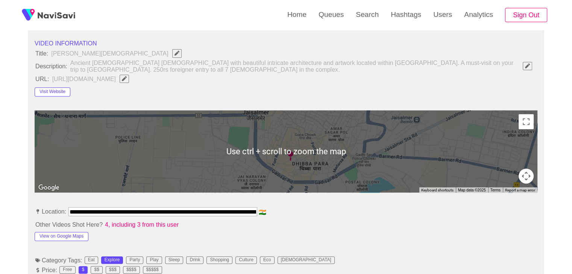
scroll to position [263, 0]
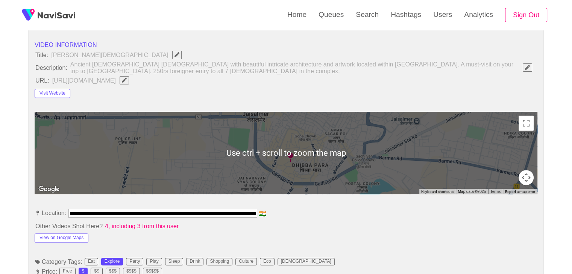
click at [128, 78] on span "button" at bounding box center [124, 80] width 8 height 5
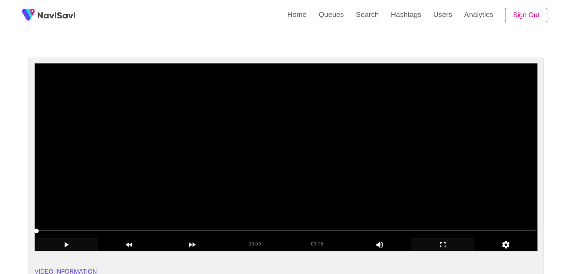
scroll to position [113, 0]
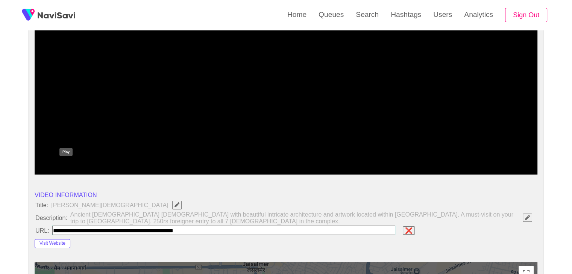
click at [62, 170] on icon "add" at bounding box center [66, 168] width 62 height 9
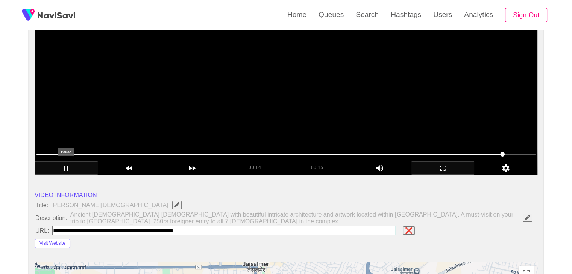
click at [62, 165] on icon "add" at bounding box center [66, 168] width 62 height 9
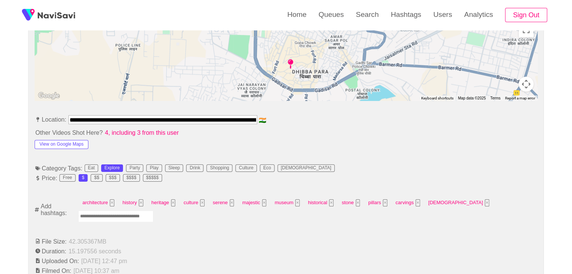
scroll to position [376, 0]
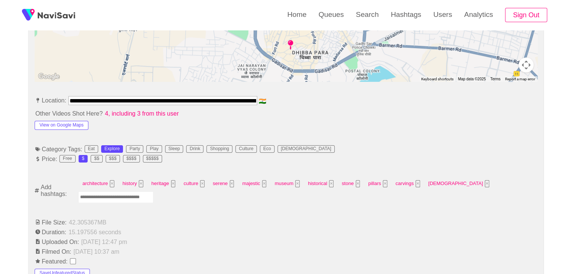
click at [153, 192] on input "Enter tag here and press return" at bounding box center [115, 198] width 75 height 12
type input "*********"
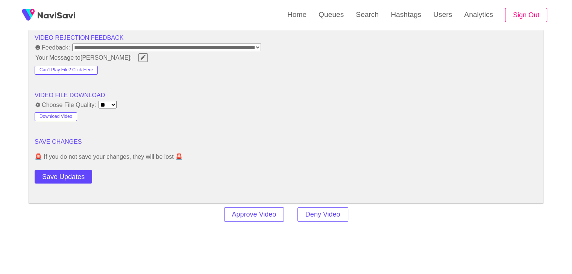
scroll to position [977, 0]
click at [68, 175] on button "Save Updates" at bounding box center [63, 177] width 57 height 14
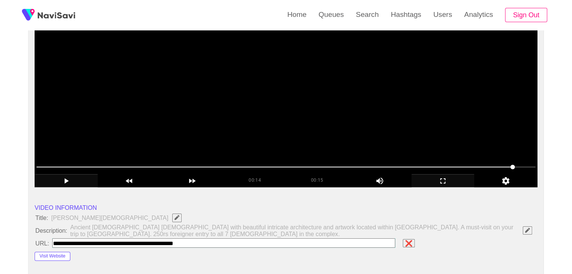
scroll to position [75, 0]
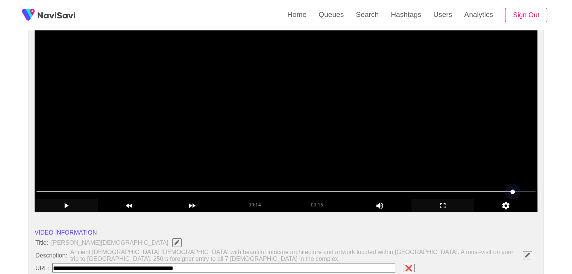
click at [251, 192] on span at bounding box center [285, 192] width 499 height 12
click at [264, 192] on span at bounding box center [285, 192] width 499 height 12
drag, startPoint x: 181, startPoint y: 188, endPoint x: 161, endPoint y: 195, distance: 21.4
click at [161, 195] on span at bounding box center [285, 192] width 499 height 12
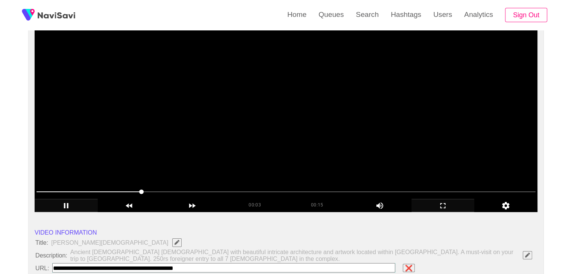
click at [86, 189] on div at bounding box center [285, 192] width 505 height 19
click at [36, 189] on div at bounding box center [285, 192] width 505 height 19
drag, startPoint x: 181, startPoint y: 191, endPoint x: 132, endPoint y: 190, distance: 48.9
drag, startPoint x: 132, startPoint y: 190, endPoint x: 28, endPoint y: 194, distance: 104.5
click at [65, 205] on icon "add" at bounding box center [67, 205] width 4 height 5
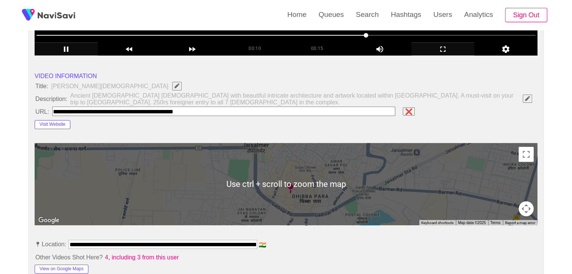
scroll to position [225, 0]
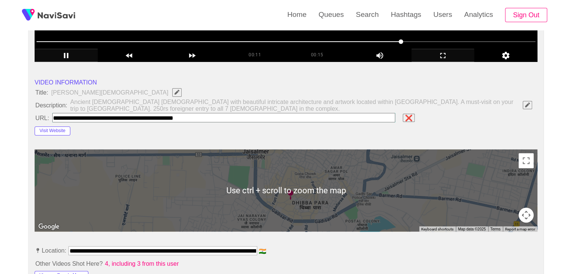
click at [204, 116] on input "field" at bounding box center [223, 117] width 343 height 9
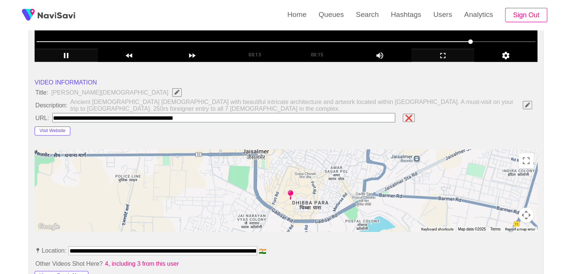
click at [197, 116] on input "field" at bounding box center [223, 117] width 343 height 9
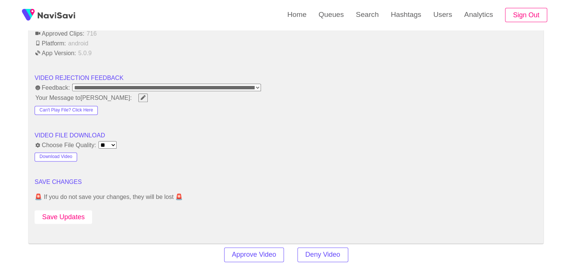
scroll to position [939, 0]
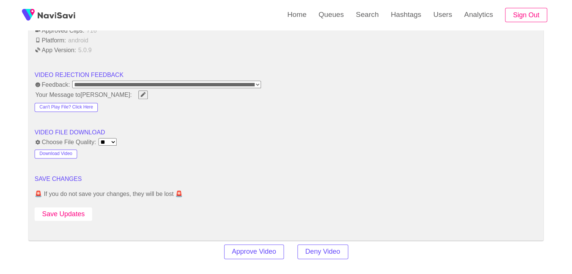
click at [80, 209] on button "Save Updates" at bounding box center [63, 214] width 57 height 14
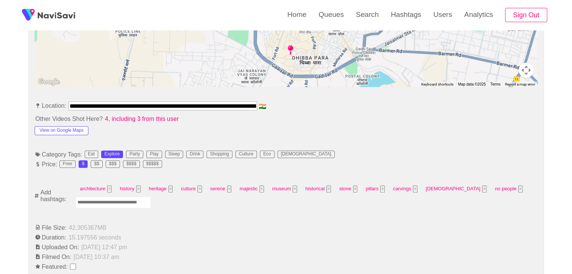
scroll to position [376, 0]
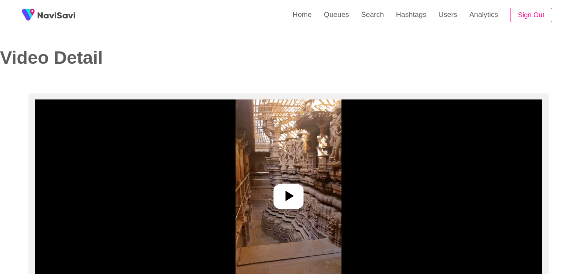
select select "**********"
select select "**"
click at [287, 199] on icon at bounding box center [286, 196] width 18 height 18
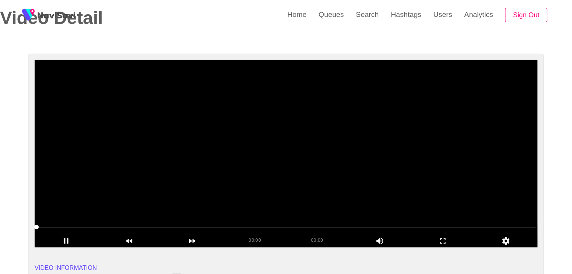
scroll to position [38, 0]
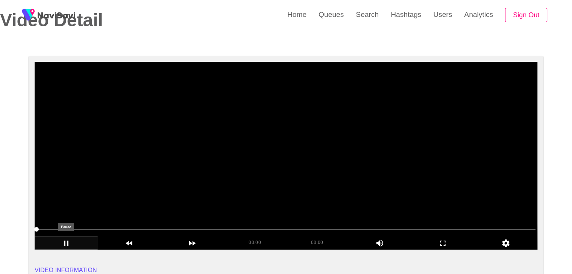
click at [68, 242] on icon "add" at bounding box center [66, 243] width 5 height 5
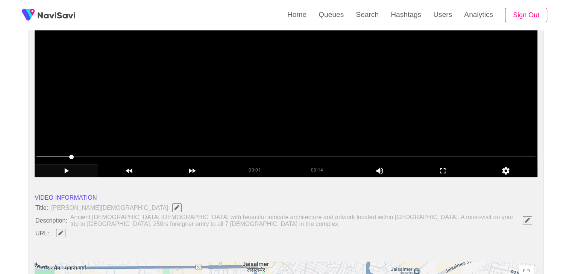
scroll to position [113, 0]
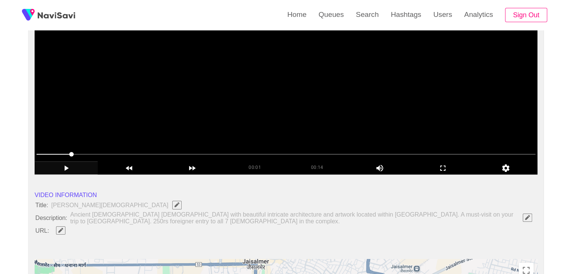
click at [60, 231] on icon "Edit Field" at bounding box center [60, 230] width 5 height 5
click at [85, 228] on input "field" at bounding box center [223, 230] width 343 height 9
type input "**********"
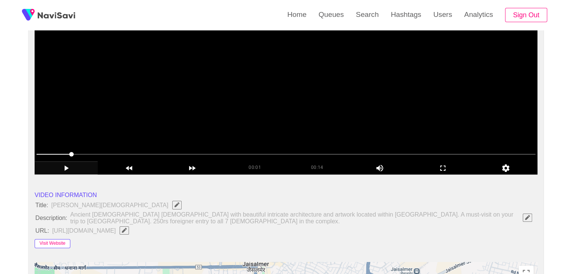
click at [45, 242] on button "Visit Website" at bounding box center [53, 243] width 36 height 9
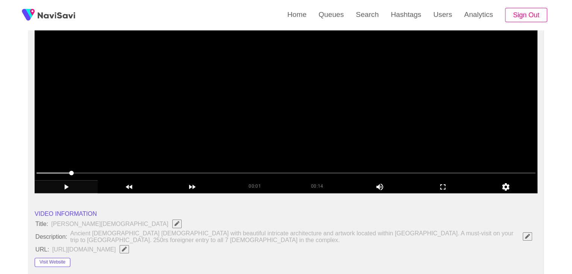
scroll to position [38, 0]
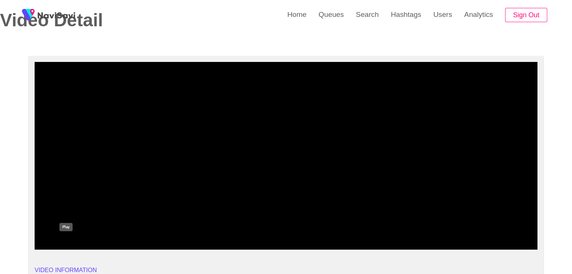
click at [68, 238] on div "add" at bounding box center [66, 243] width 63 height 13
click at [66, 242] on icon "add" at bounding box center [66, 243] width 62 height 9
click at [180, 230] on span at bounding box center [285, 230] width 499 height 12
click at [443, 246] on icon "add" at bounding box center [442, 243] width 62 height 9
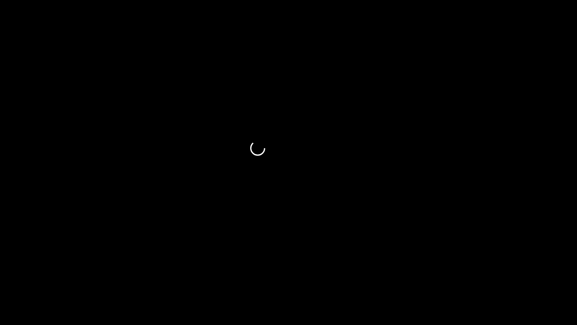
click at [263, 274] on span at bounding box center [288, 303] width 573 height 12
click at [299, 274] on span at bounding box center [288, 303] width 573 height 12
click at [469, 274] on icon "add" at bounding box center [469, 317] width 72 height 9
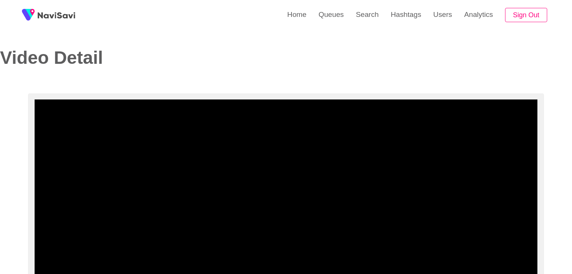
select select "**********"
select select "**"
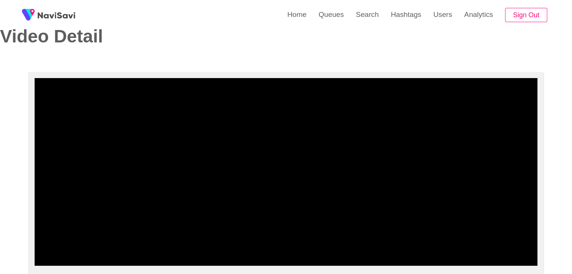
scroll to position [75, 0]
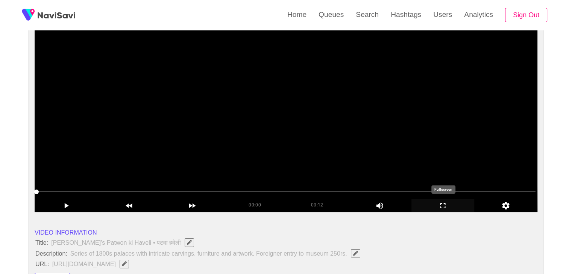
click at [441, 205] on icon "add" at bounding box center [442, 205] width 62 height 9
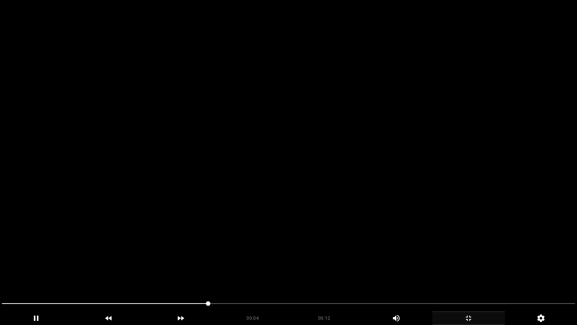
drag, startPoint x: 234, startPoint y: 302, endPoint x: 207, endPoint y: 298, distance: 28.1
click at [184, 274] on span at bounding box center [288, 303] width 573 height 12
click at [28, 274] on icon "add" at bounding box center [36, 317] width 72 height 9
click at [42, 274] on icon "add" at bounding box center [36, 317] width 72 height 9
click at [470, 274] on icon "add" at bounding box center [469, 317] width 72 height 9
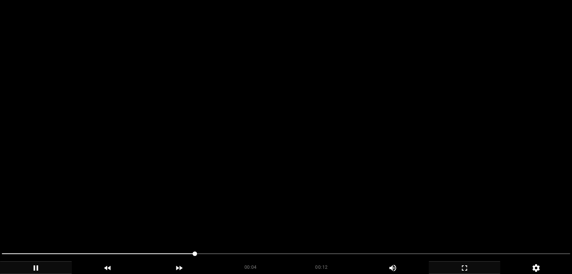
scroll to position [338, 0]
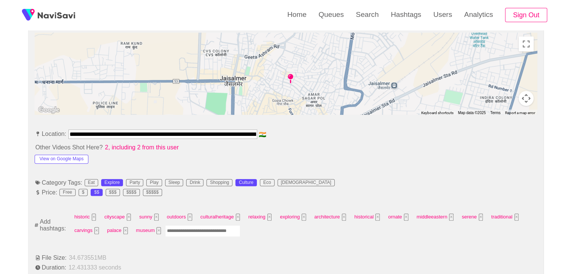
click at [182, 230] on input "Enter tag here and press return" at bounding box center [202, 231] width 75 height 12
type input "****"
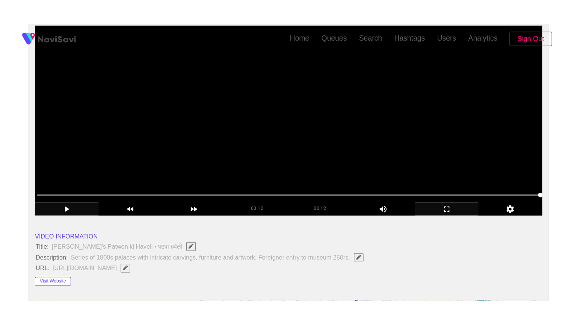
scroll to position [113, 0]
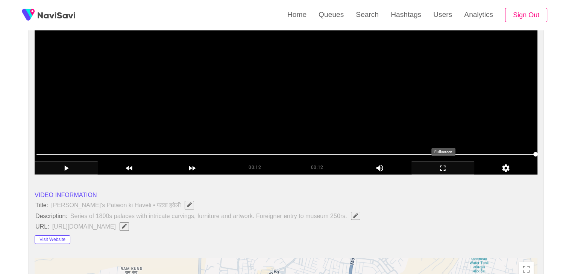
click at [440, 168] on icon "add" at bounding box center [442, 168] width 62 height 9
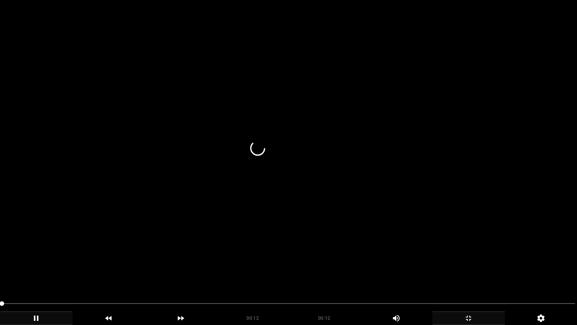
click at [35, 274] on icon "add" at bounding box center [36, 317] width 72 height 9
click at [36, 274] on icon "add" at bounding box center [37, 317] width 4 height 5
click at [74, 274] on span at bounding box center [288, 303] width 573 height 12
click at [109, 274] on span at bounding box center [288, 303] width 573 height 12
click at [187, 274] on span at bounding box center [288, 303] width 573 height 12
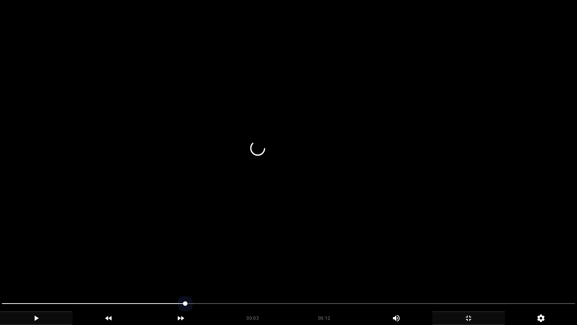
click at [228, 274] on span at bounding box center [288, 303] width 573 height 12
click at [465, 274] on icon "add" at bounding box center [469, 317] width 72 height 9
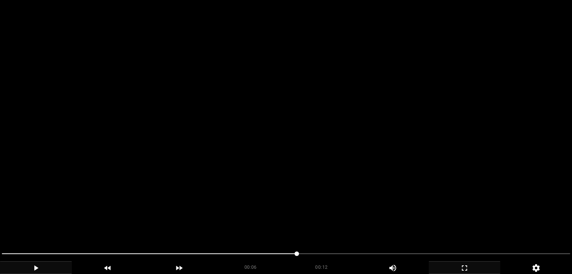
scroll to position [977, 0]
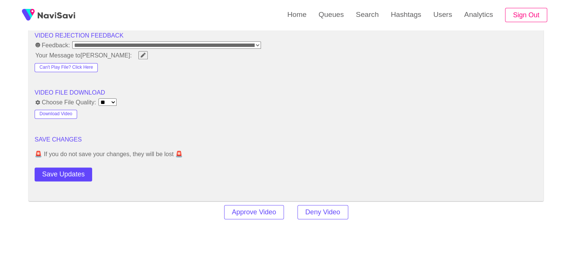
click at [75, 174] on button "Save Updates" at bounding box center [63, 175] width 57 height 14
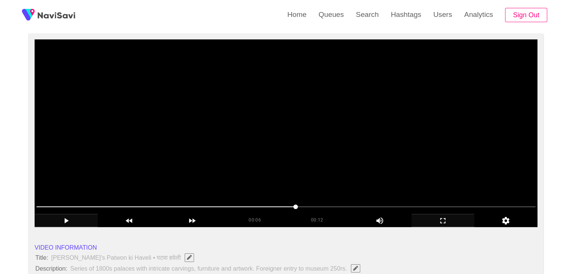
scroll to position [38, 0]
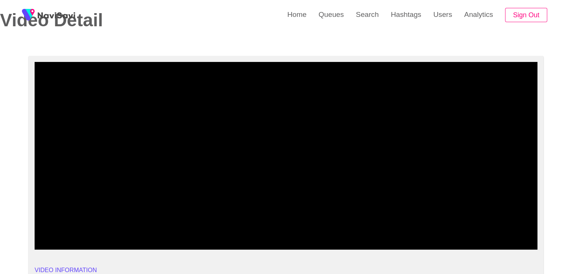
click at [304, 228] on span at bounding box center [285, 230] width 499 height 12
drag, startPoint x: 322, startPoint y: 228, endPoint x: 334, endPoint y: 228, distance: 12.0
click at [334, 228] on span at bounding box center [285, 230] width 499 height 12
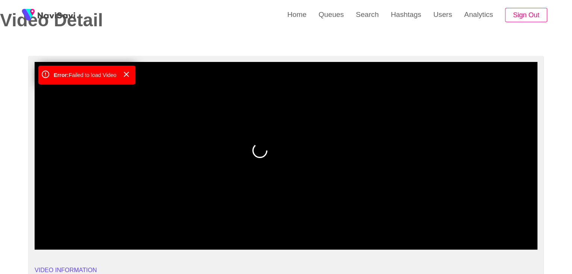
drag, startPoint x: 139, startPoint y: 227, endPoint x: 35, endPoint y: 224, distance: 103.4
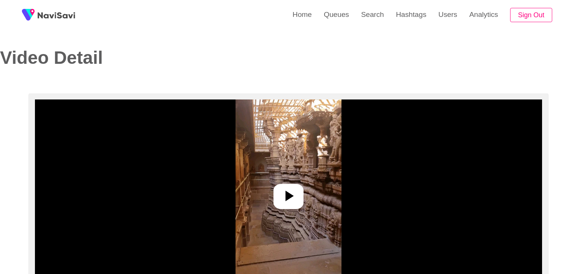
select select "**********"
select select "**"
click at [287, 188] on icon at bounding box center [286, 196] width 18 height 18
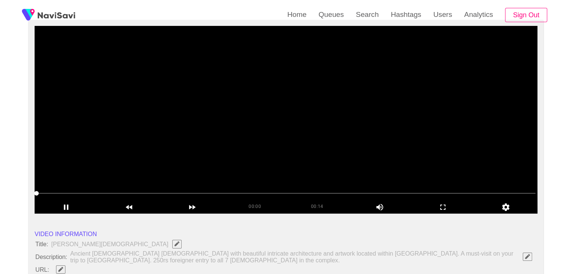
scroll to position [75, 0]
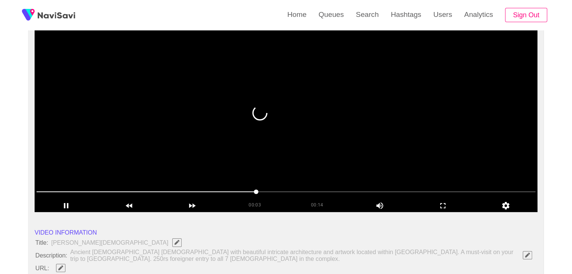
click at [402, 190] on span at bounding box center [285, 192] width 499 height 12
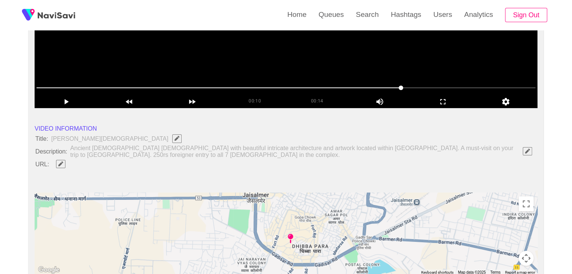
scroll to position [188, 0]
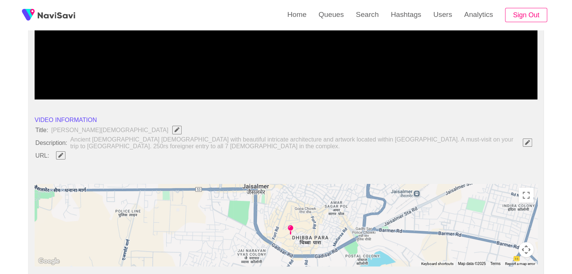
click at [60, 156] on icon "Edit Field" at bounding box center [60, 155] width 5 height 5
click at [89, 158] on input "field" at bounding box center [223, 155] width 343 height 9
type input "**********"
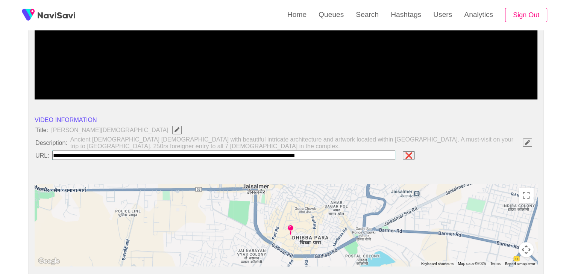
drag, startPoint x: 363, startPoint y: 156, endPoint x: 3, endPoint y: 135, distance: 360.6
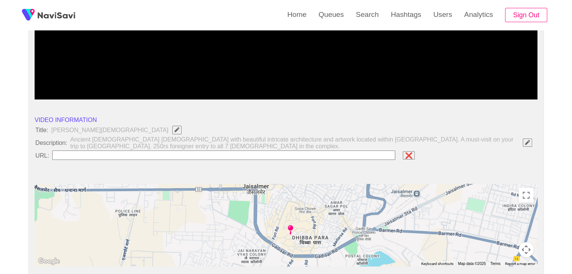
click at [150, 149] on span "Ancient [DEMOGRAPHIC_DATA] [DEMOGRAPHIC_DATA] with beautiful intricate architec…" at bounding box center [303, 143] width 467 height 14
click at [149, 154] on input "field" at bounding box center [223, 155] width 343 height 9
paste input "**********"
type input "**********"
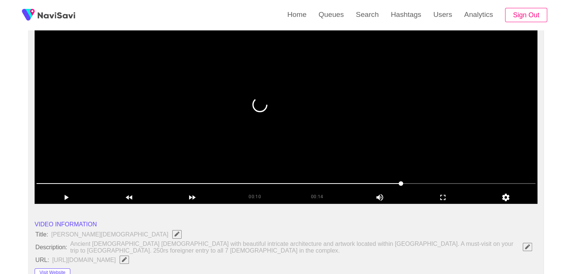
scroll to position [75, 0]
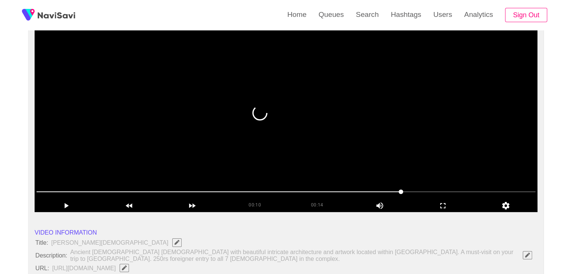
click at [413, 192] on span at bounding box center [285, 192] width 499 height 1
click at [407, 191] on span at bounding box center [285, 192] width 499 height 12
click at [440, 190] on span at bounding box center [285, 192] width 499 height 12
click at [466, 190] on span at bounding box center [285, 192] width 499 height 12
drag, startPoint x: 244, startPoint y: 190, endPoint x: 223, endPoint y: 190, distance: 21.0
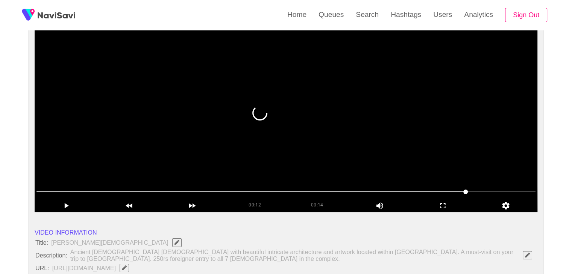
click at [223, 190] on span at bounding box center [285, 192] width 499 height 12
click at [228, 192] on span at bounding box center [285, 192] width 499 height 1
click at [339, 194] on span at bounding box center [285, 192] width 499 height 12
click at [360, 192] on span at bounding box center [285, 192] width 499 height 12
click at [393, 190] on span at bounding box center [285, 192] width 499 height 12
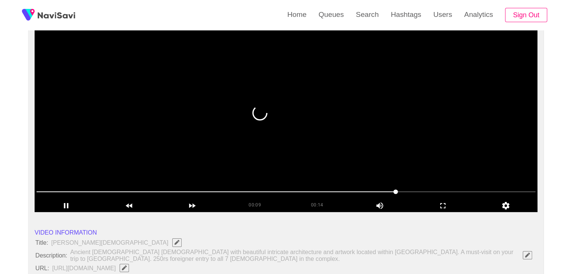
click at [419, 190] on span at bounding box center [285, 192] width 499 height 12
drag, startPoint x: 419, startPoint y: 190, endPoint x: 434, endPoint y: 190, distance: 15.0
click at [434, 190] on span at bounding box center [285, 192] width 499 height 12
click at [457, 191] on span at bounding box center [285, 192] width 499 height 12
click at [466, 190] on span at bounding box center [285, 192] width 499 height 12
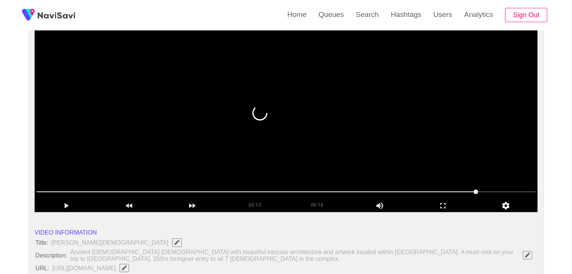
click at [482, 189] on span at bounding box center [285, 192] width 499 height 12
click at [482, 190] on span at bounding box center [480, 192] width 5 height 5
click at [514, 187] on span at bounding box center [285, 192] width 499 height 12
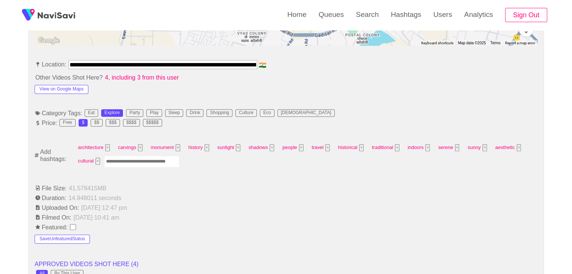
scroll to position [413, 0]
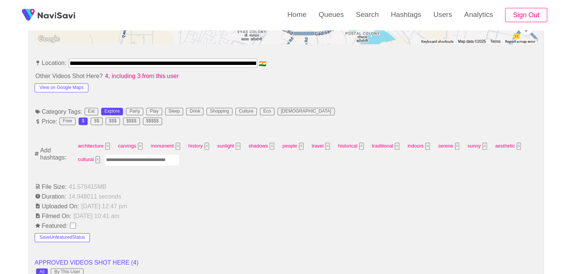
click at [136, 160] on input "Enter tag here and press return" at bounding box center [141, 160] width 75 height 12
type input "*********"
type input "******"
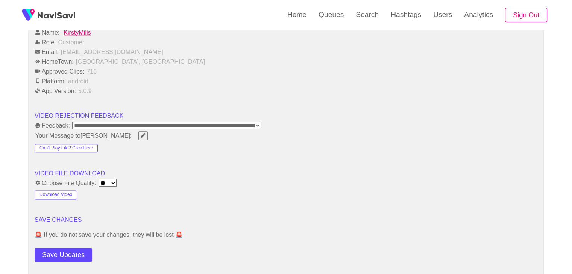
scroll to position [902, 0]
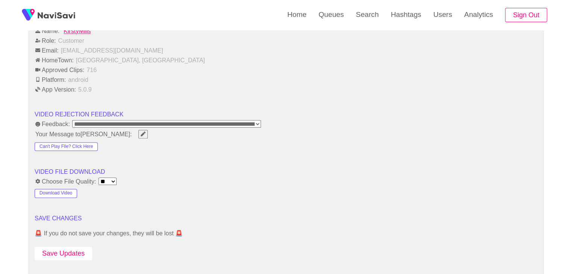
click at [75, 247] on button "Save Updates" at bounding box center [63, 254] width 57 height 14
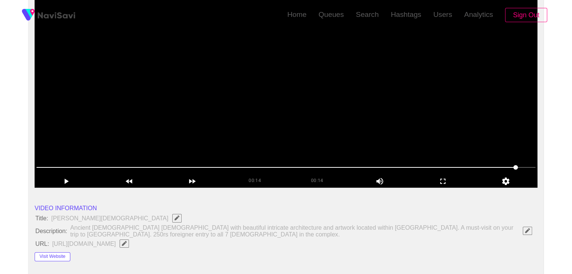
scroll to position [132, 0]
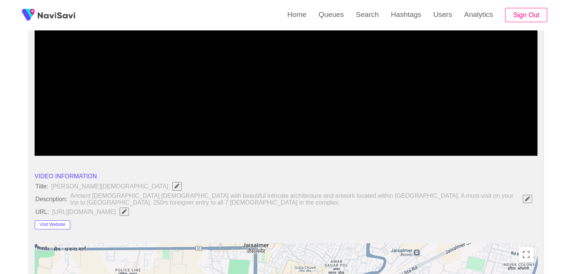
drag, startPoint x: 76, startPoint y: 136, endPoint x: 20, endPoint y: 136, distance: 56.7
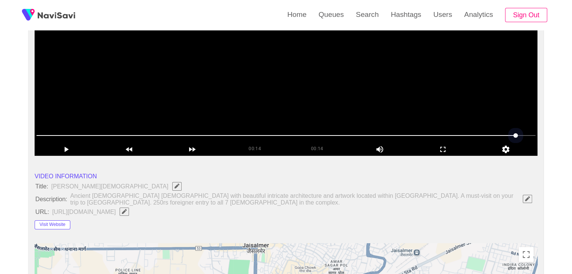
click at [45, 134] on span at bounding box center [285, 136] width 499 height 12
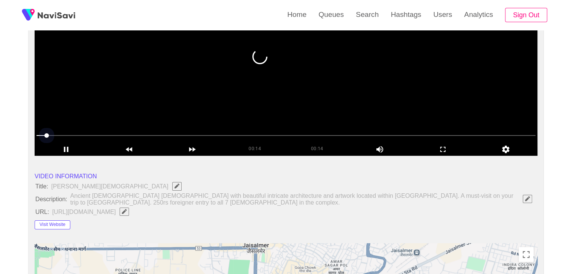
drag, startPoint x: 43, startPoint y: 134, endPoint x: 32, endPoint y: 136, distance: 11.0
click at [68, 152] on icon "add" at bounding box center [66, 149] width 62 height 9
click at [66, 148] on icon "add" at bounding box center [67, 149] width 4 height 5
click at [188, 178] on li "VIDEO INFORMATION" at bounding box center [286, 176] width 502 height 9
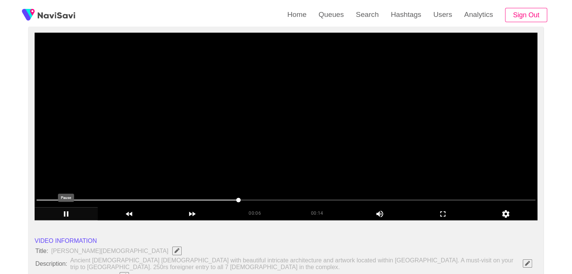
scroll to position [75, 0]
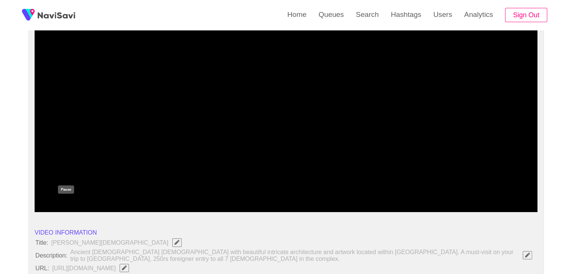
click at [66, 203] on icon "add" at bounding box center [66, 205] width 62 height 9
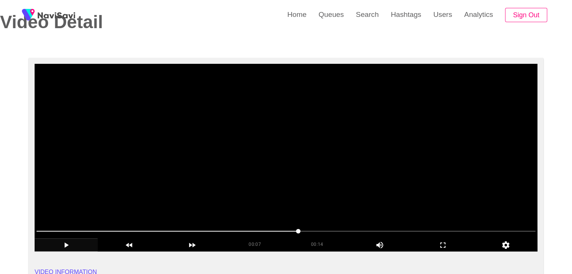
scroll to position [38, 0]
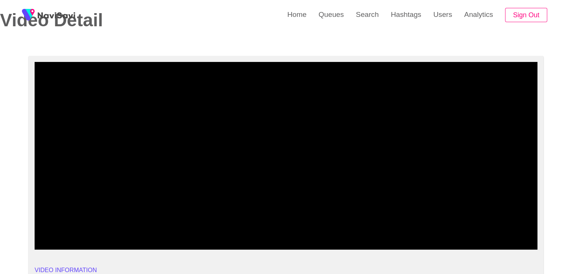
click at [241, 229] on span at bounding box center [167, 229] width 262 height 1
drag, startPoint x: 241, startPoint y: 229, endPoint x: 45, endPoint y: 232, distance: 195.8
click at [45, 232] on span at bounding box center [285, 230] width 499 height 12
click at [49, 227] on span at bounding box center [46, 229] width 5 height 5
click at [83, 229] on span at bounding box center [285, 229] width 499 height 1
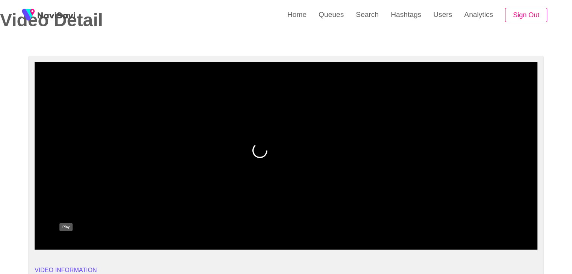
click at [77, 243] on icon "add" at bounding box center [66, 243] width 62 height 9
click at [201, 230] on span at bounding box center [285, 230] width 499 height 12
click at [286, 228] on span at bounding box center [285, 230] width 499 height 12
click at [345, 228] on span at bounding box center [285, 230] width 499 height 12
click at [398, 230] on span at bounding box center [285, 230] width 499 height 12
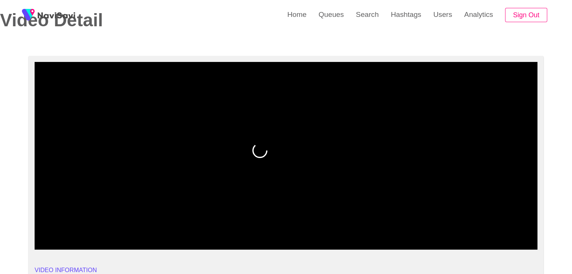
click at [394, 229] on span at bounding box center [243, 229] width 414 height 1
click at [420, 228] on span at bounding box center [285, 230] width 499 height 12
click at [442, 227] on span at bounding box center [285, 230] width 499 height 12
click at [474, 226] on span at bounding box center [285, 230] width 499 height 12
click at [299, 230] on span at bounding box center [285, 230] width 499 height 12
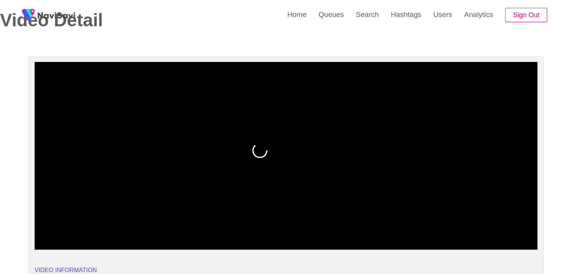
click at [267, 230] on span at bounding box center [285, 230] width 499 height 12
click at [249, 230] on span at bounding box center [285, 230] width 499 height 12
click at [190, 231] on span at bounding box center [285, 230] width 499 height 12
click at [179, 232] on span at bounding box center [285, 230] width 499 height 12
click at [162, 226] on span at bounding box center [285, 230] width 499 height 12
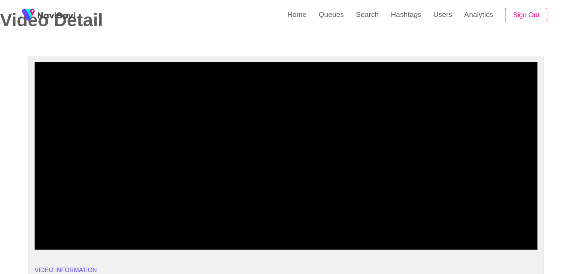
click at [110, 229] on span at bounding box center [81, 229] width 90 height 1
click at [248, 227] on span at bounding box center [285, 230] width 499 height 12
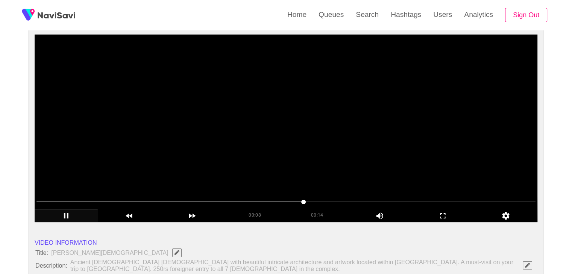
scroll to position [75, 0]
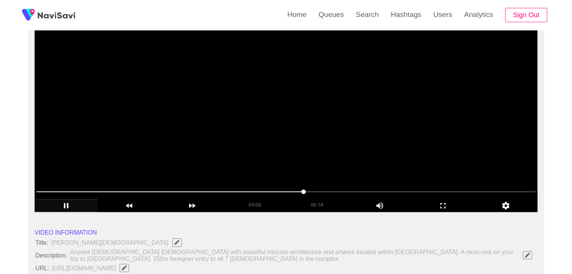
click at [227, 141] on video at bounding box center [286, 118] width 502 height 188
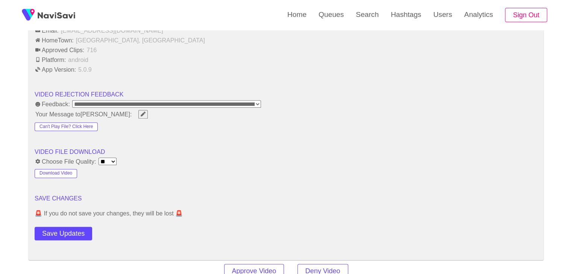
scroll to position [939, 0]
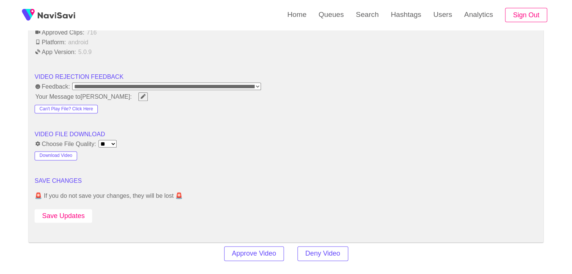
click at [71, 210] on button "Save Updates" at bounding box center [63, 216] width 57 height 14
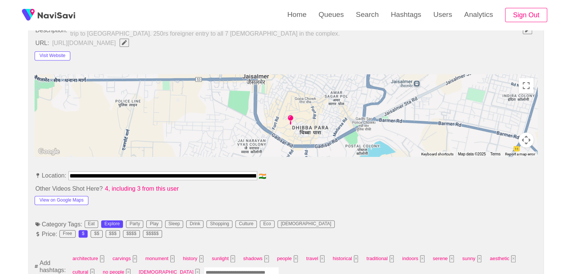
scroll to position [113, 0]
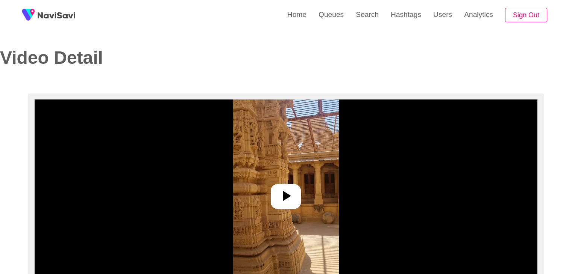
select select "**********"
select select "**"
click at [283, 195] on icon at bounding box center [287, 196] width 8 height 11
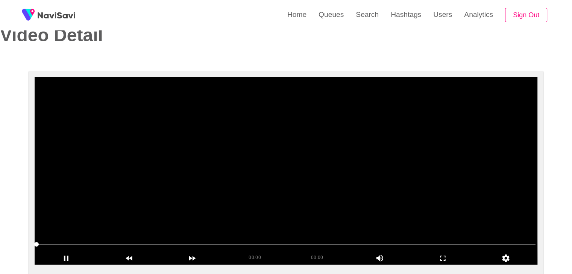
scroll to position [75, 0]
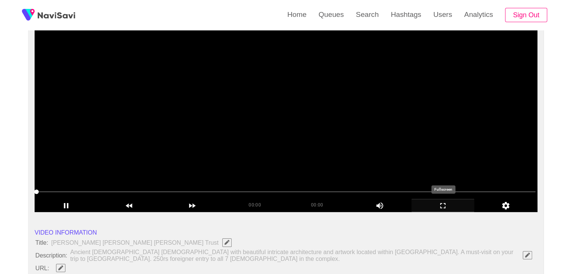
click at [452, 208] on icon "add" at bounding box center [442, 205] width 62 height 9
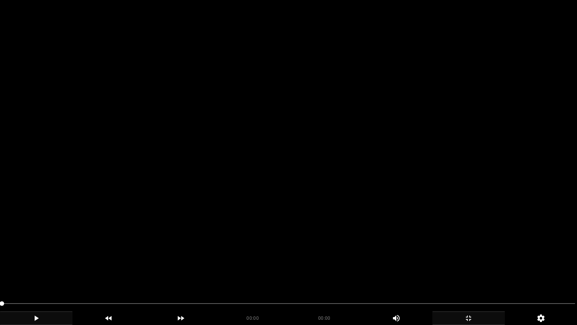
click at [41, 274] on icon "add" at bounding box center [36, 317] width 72 height 9
click at [398, 274] on span at bounding box center [288, 303] width 573 height 12
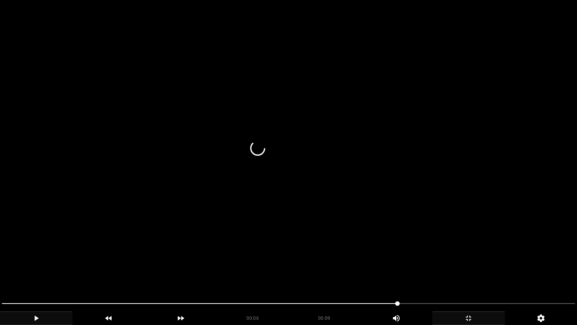
click at [460, 274] on span at bounding box center [288, 303] width 573 height 1
click at [516, 274] on span at bounding box center [288, 303] width 573 height 12
click at [463, 274] on icon "add" at bounding box center [469, 317] width 72 height 9
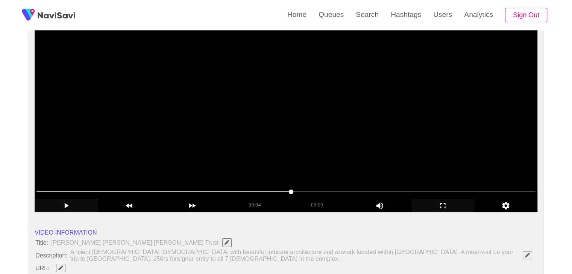
drag, startPoint x: 428, startPoint y: 188, endPoint x: 494, endPoint y: 197, distance: 66.7
click at [517, 188] on span at bounding box center [285, 192] width 499 height 12
drag, startPoint x: 356, startPoint y: 184, endPoint x: 326, endPoint y: 184, distance: 30.1
click at [351, 184] on div at bounding box center [285, 192] width 505 height 19
drag, startPoint x: 301, startPoint y: 184, endPoint x: 294, endPoint y: 185, distance: 6.8
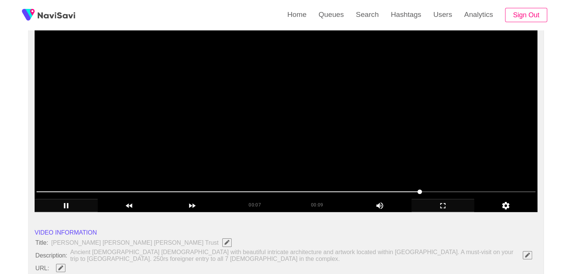
click at [298, 184] on div at bounding box center [285, 192] width 505 height 19
drag, startPoint x: 215, startPoint y: 186, endPoint x: 208, endPoint y: 188, distance: 6.9
click at [208, 188] on span at bounding box center [285, 192] width 499 height 12
click at [118, 190] on span at bounding box center [285, 192] width 499 height 12
click at [342, 194] on span at bounding box center [285, 192] width 499 height 12
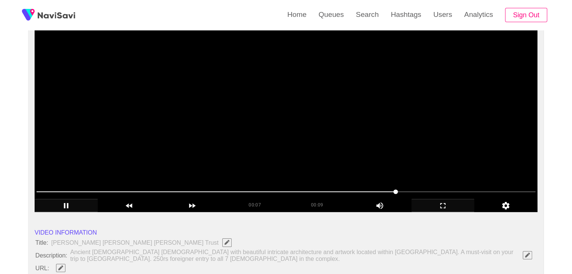
click at [439, 193] on span at bounding box center [285, 192] width 499 height 12
click at [508, 192] on span at bounding box center [285, 192] width 499 height 1
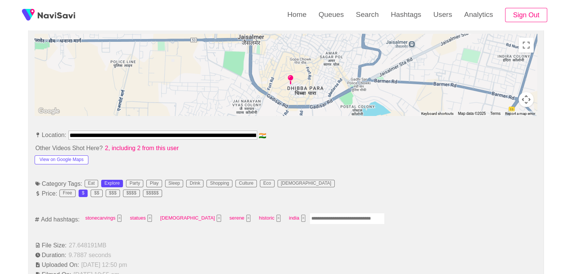
scroll to position [0, 201]
drag, startPoint x: 84, startPoint y: 135, endPoint x: 340, endPoint y: 139, distance: 255.6
click at [340, 139] on li "**********" at bounding box center [286, 137] width 502 height 12
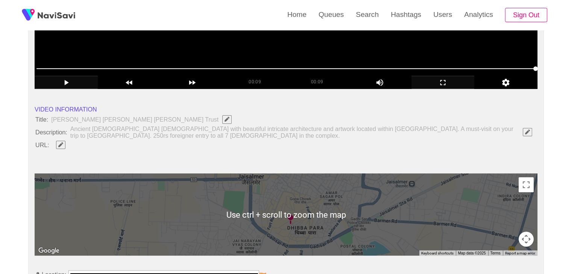
scroll to position [188, 0]
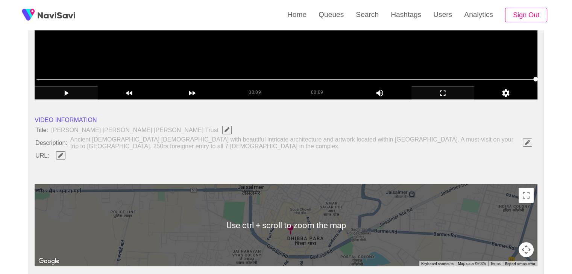
click at [60, 151] on button "button" at bounding box center [60, 155] width 9 height 8
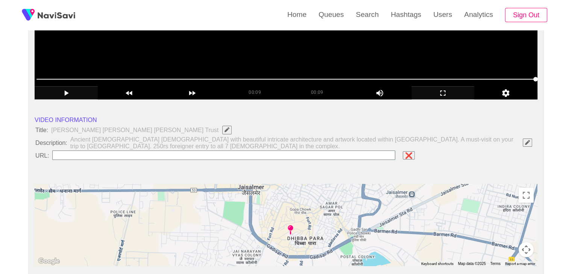
click at [122, 156] on input "field" at bounding box center [223, 155] width 343 height 9
type input "**********"
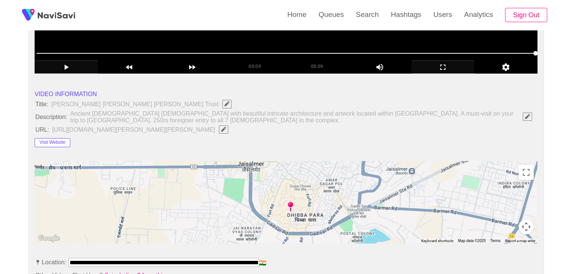
scroll to position [301, 0]
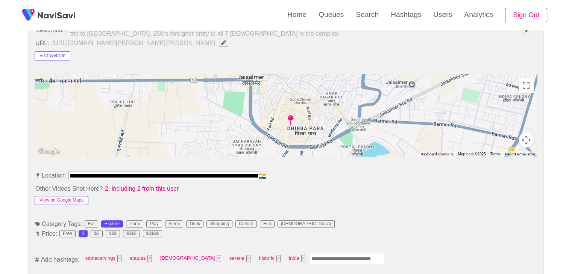
click at [74, 196] on button "View on Google Maps" at bounding box center [62, 200] width 54 height 9
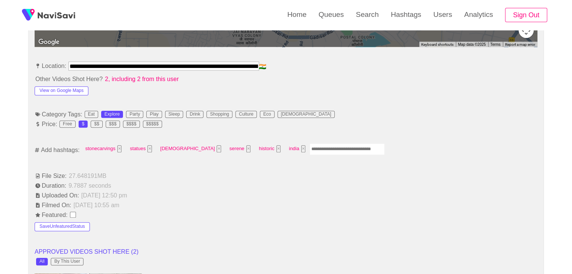
scroll to position [413, 0]
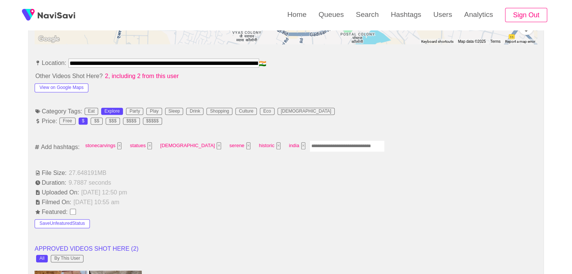
click at [309, 146] on input "Enter tag here and press return" at bounding box center [346, 147] width 75 height 12
type input "*********"
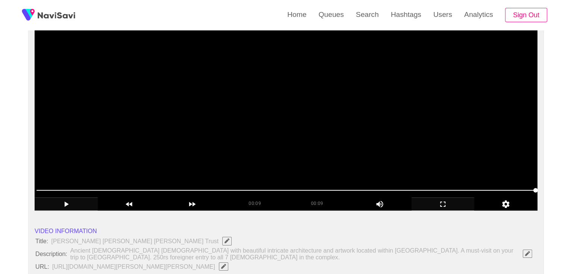
scroll to position [75, 0]
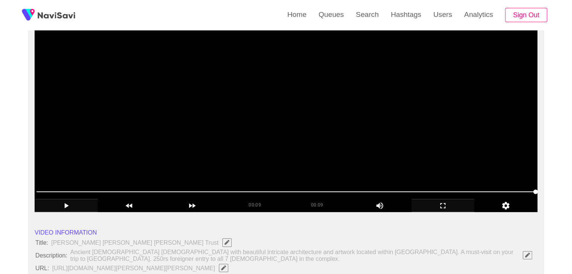
click at [319, 189] on span at bounding box center [285, 192] width 499 height 12
drag, startPoint x: 214, startPoint y: 183, endPoint x: 208, endPoint y: 181, distance: 6.3
click at [208, 181] on section "00:04 00:09 Picture In Picture 1 Error: Failed to load Video" at bounding box center [286, 118] width 502 height 188
click at [279, 134] on video at bounding box center [286, 118] width 502 height 188
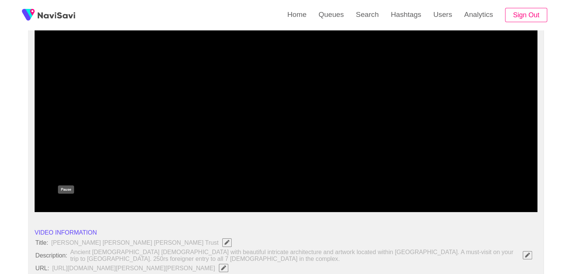
click at [66, 205] on icon "add" at bounding box center [66, 205] width 62 height 9
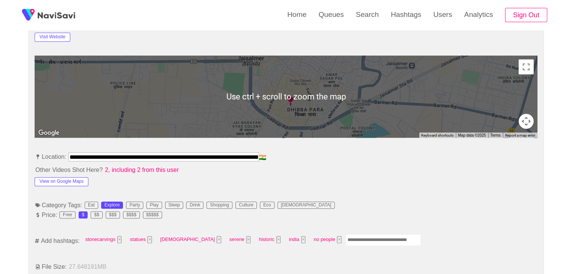
scroll to position [338, 0]
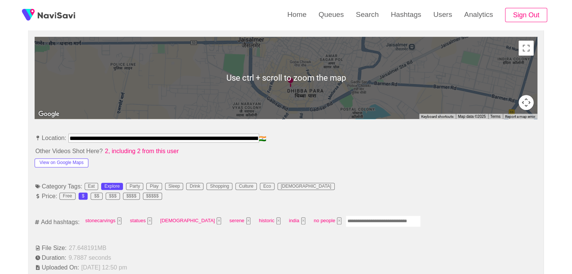
click at [345, 222] on input "Enter tag here and press return" at bounding box center [382, 222] width 75 height 12
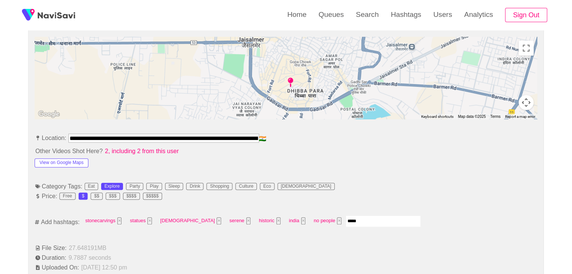
type input "******"
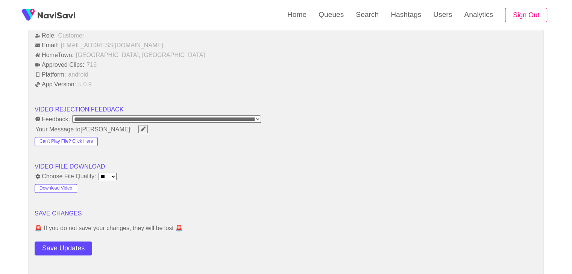
scroll to position [939, 0]
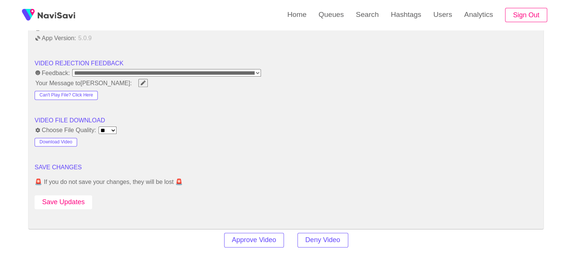
click at [69, 202] on button "Save Updates" at bounding box center [63, 202] width 57 height 14
drag, startPoint x: 60, startPoint y: 200, endPoint x: 62, endPoint y: 196, distance: 3.9
click at [62, 199] on button "Save Updates" at bounding box center [63, 202] width 57 height 14
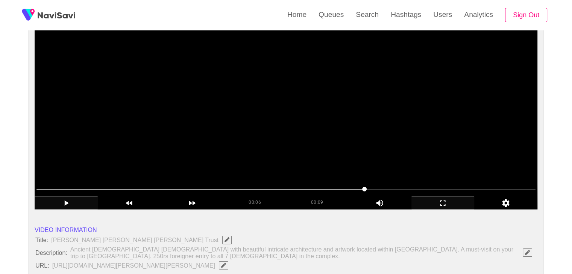
scroll to position [75, 0]
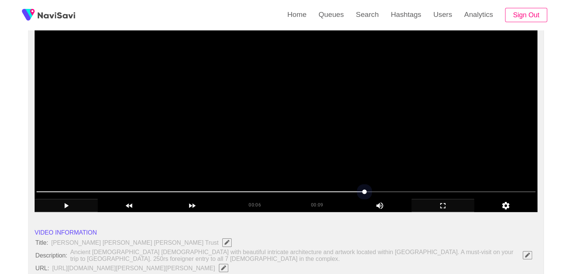
drag, startPoint x: 364, startPoint y: 192, endPoint x: 331, endPoint y: 195, distance: 33.2
click at [331, 195] on span at bounding box center [285, 192] width 499 height 12
click at [259, 188] on span at bounding box center [285, 192] width 499 height 12
click at [65, 200] on div "add" at bounding box center [66, 205] width 63 height 13
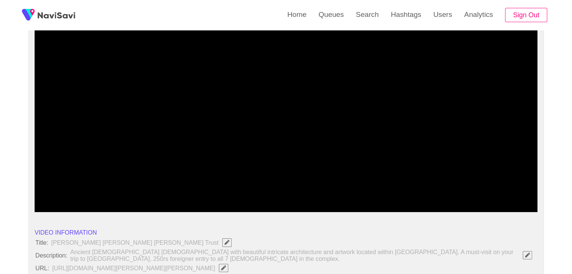
click at [100, 192] on span at bounding box center [285, 192] width 499 height 12
click at [67, 189] on span at bounding box center [285, 192] width 499 height 12
click at [57, 189] on span at bounding box center [285, 192] width 499 height 12
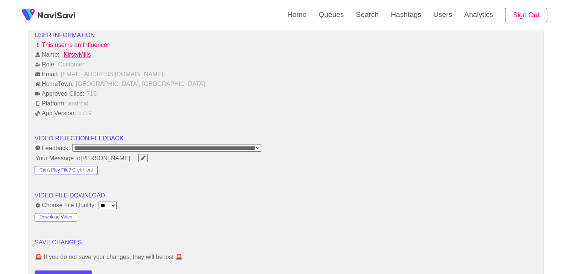
scroll to position [977, 0]
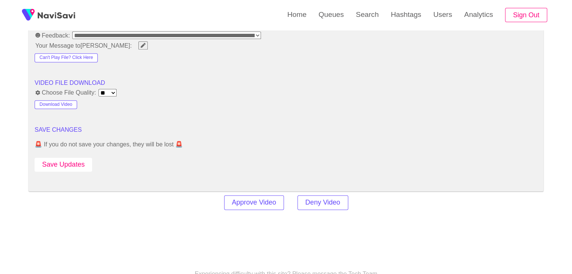
click at [72, 166] on button "Save Updates" at bounding box center [63, 165] width 57 height 14
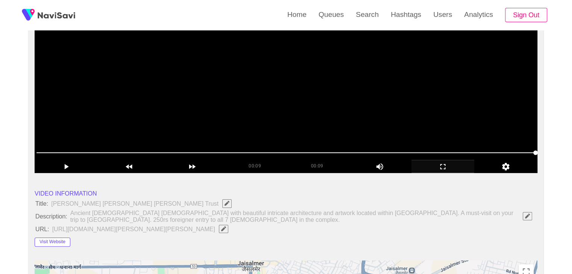
scroll to position [113, 0]
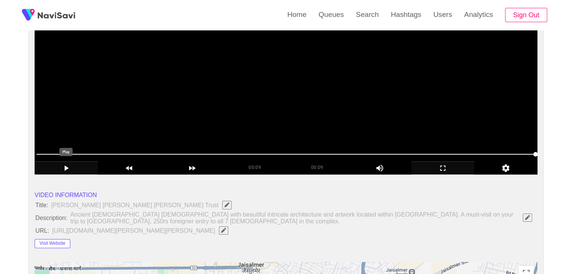
click at [57, 169] on icon "add" at bounding box center [66, 168] width 62 height 9
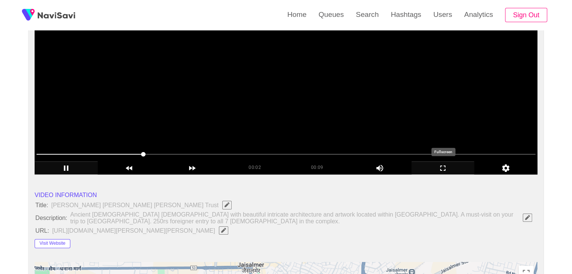
click at [445, 165] on icon "add" at bounding box center [442, 168] width 62 height 9
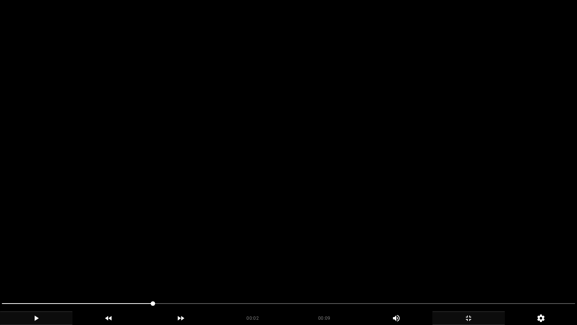
click at [32, 274] on icon "add" at bounding box center [36, 317] width 72 height 9
click at [465, 274] on icon "add" at bounding box center [469, 317] width 72 height 9
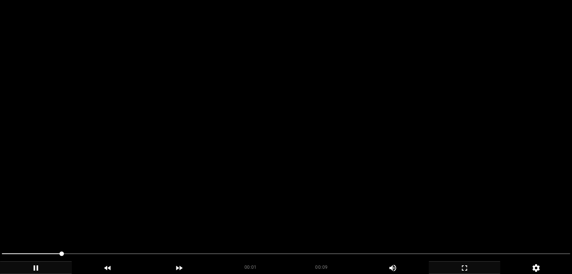
scroll to position [75, 0]
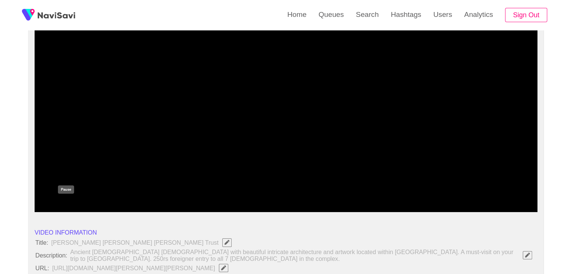
click at [66, 204] on icon "add" at bounding box center [66, 205] width 62 height 9
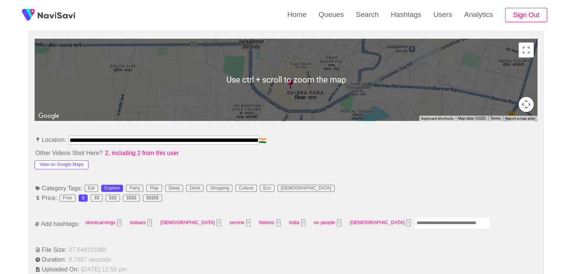
scroll to position [338, 0]
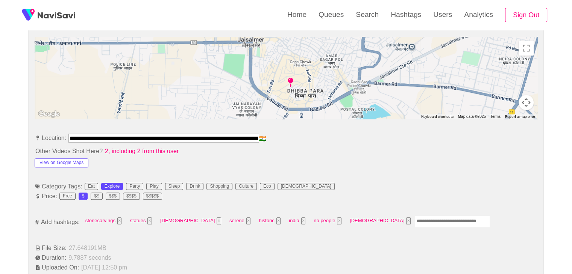
click at [414, 217] on input "Enter tag here and press return" at bounding box center [451, 222] width 75 height 12
type input "********"
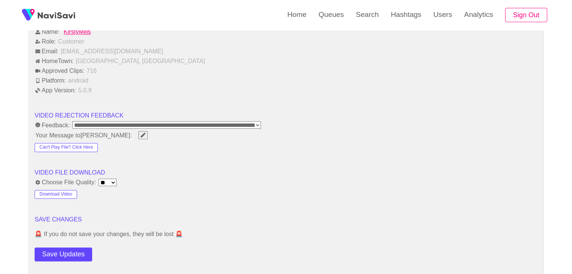
scroll to position [977, 0]
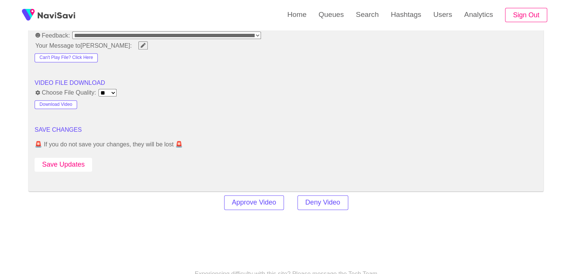
click at [76, 159] on button "Save Updates" at bounding box center [63, 165] width 57 height 14
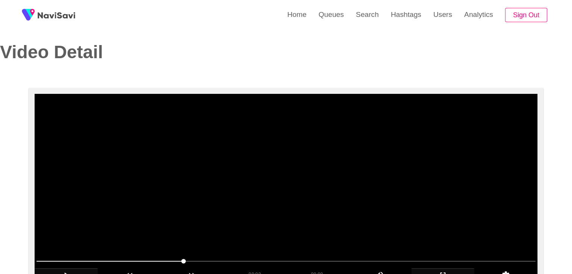
scroll to position [0, 0]
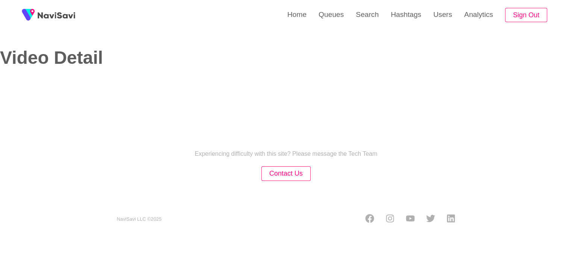
select select "**********"
select select "**"
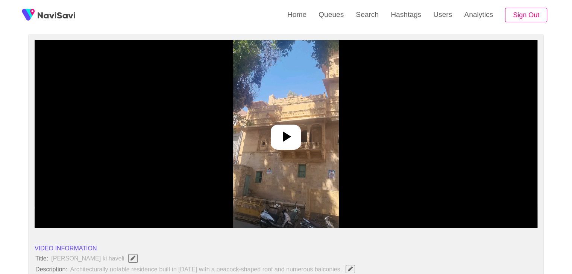
scroll to position [75, 0]
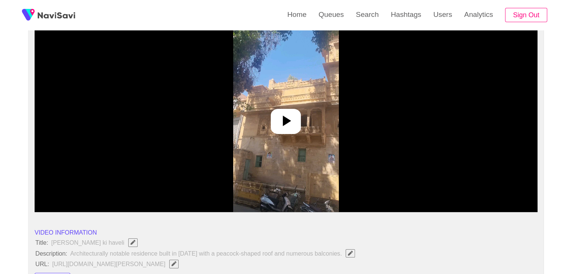
click at [285, 123] on icon at bounding box center [287, 121] width 8 height 11
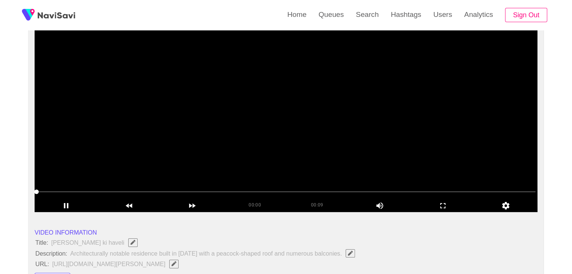
click at [287, 124] on video at bounding box center [286, 118] width 502 height 188
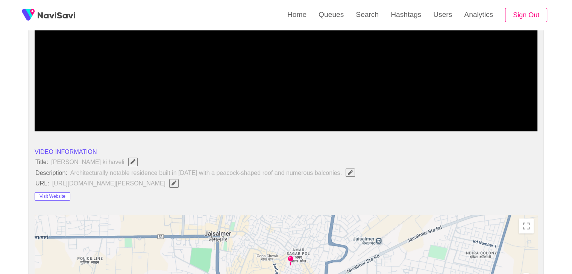
scroll to position [38, 0]
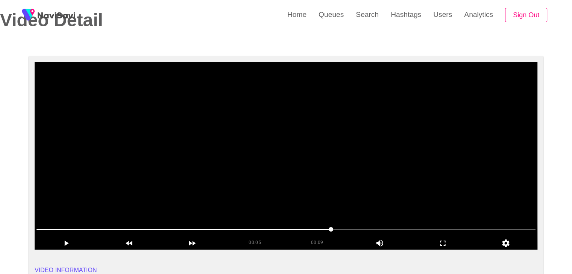
click at [410, 228] on span at bounding box center [285, 230] width 499 height 12
click at [449, 239] on icon "add" at bounding box center [442, 243] width 62 height 9
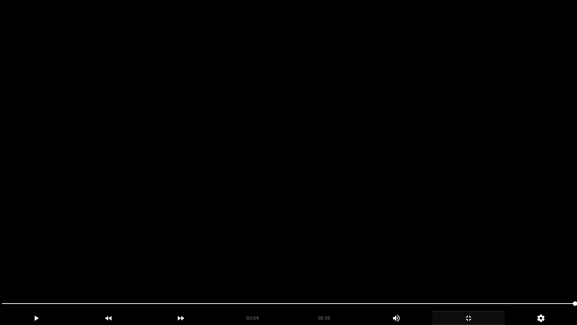
click at [472, 274] on icon "add" at bounding box center [469, 317] width 72 height 9
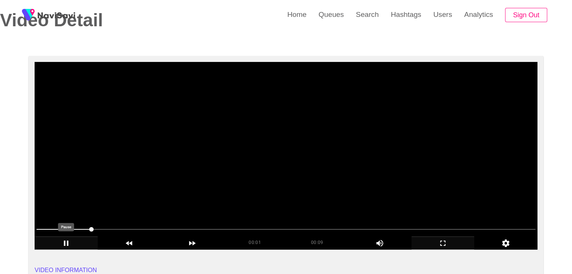
click at [65, 240] on icon "add" at bounding box center [66, 243] width 62 height 9
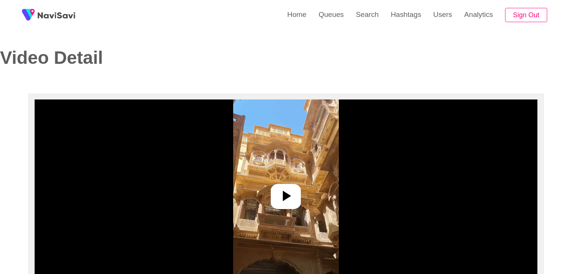
select select "**********"
select select "**"
click at [282, 187] on icon at bounding box center [286, 196] width 18 height 18
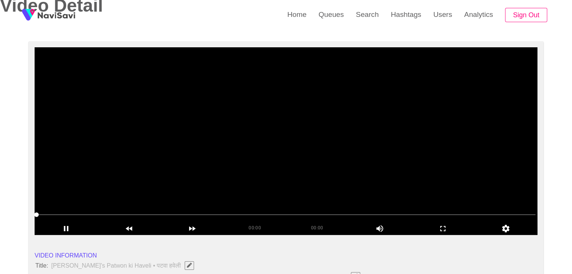
scroll to position [75, 0]
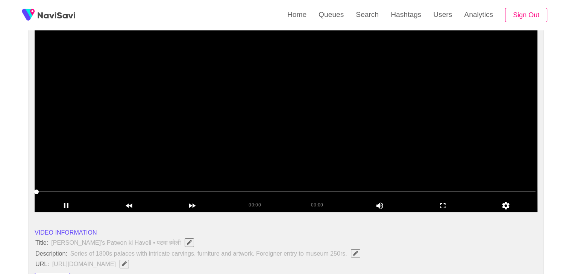
click at [242, 191] on span at bounding box center [285, 192] width 499 height 12
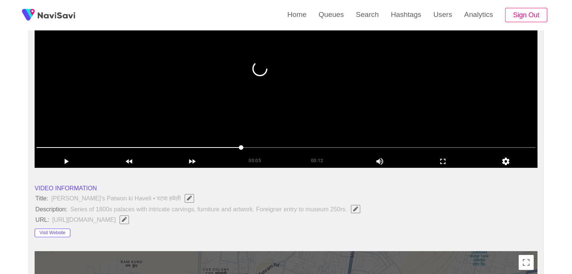
scroll to position [113, 0]
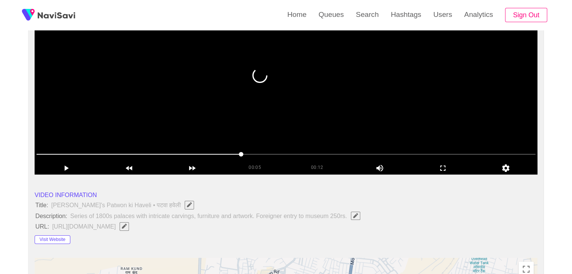
click at [336, 152] on span at bounding box center [285, 154] width 499 height 12
drag, startPoint x: 63, startPoint y: 152, endPoint x: 18, endPoint y: 155, distance: 44.4
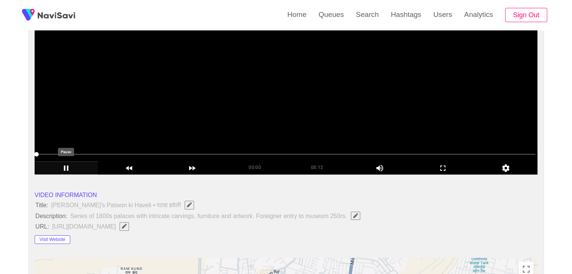
click at [65, 164] on icon "add" at bounding box center [66, 168] width 62 height 9
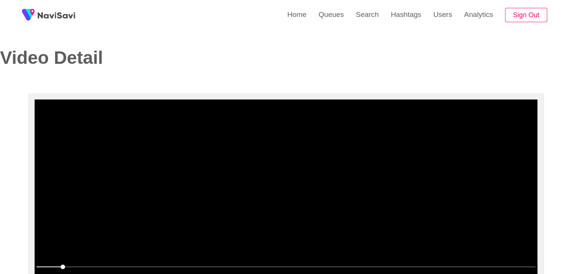
scroll to position [0, 0]
